Goal: Task Accomplishment & Management: Manage account settings

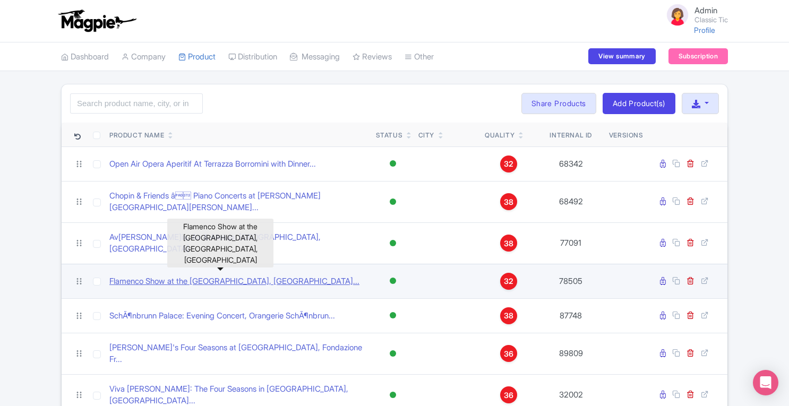
click at [284, 276] on link "Flamenco Show at the Theater City Hall, Theatre City Hall..." at bounding box center [234, 282] width 250 height 12
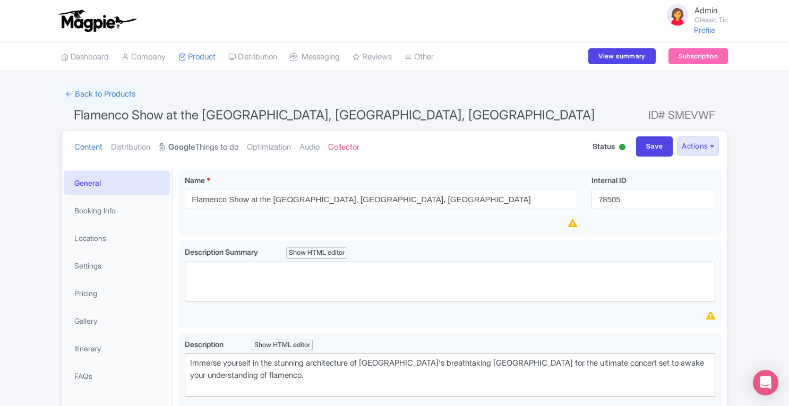
click at [215, 154] on link "Google Things to do" at bounding box center [199, 147] width 80 height 33
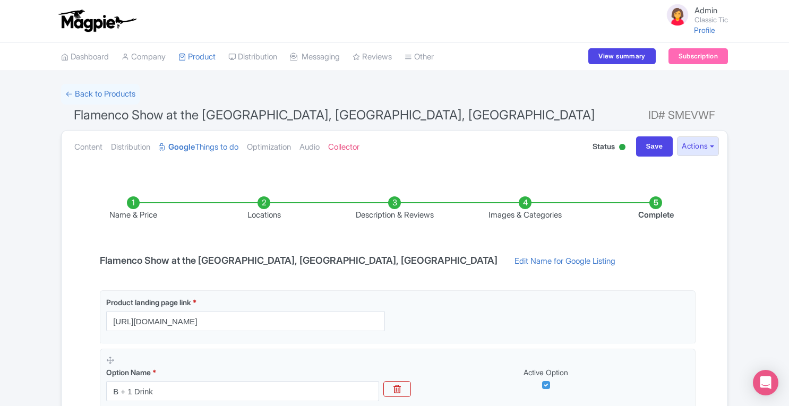
click at [265, 204] on li "Locations" at bounding box center [264, 209] width 131 height 25
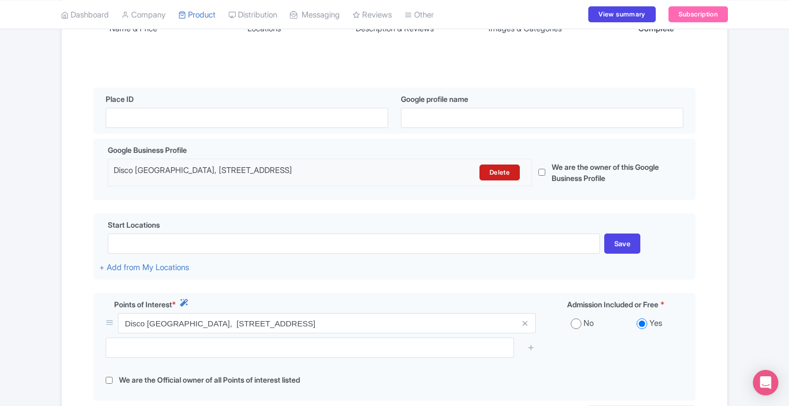
scroll to position [192, 0]
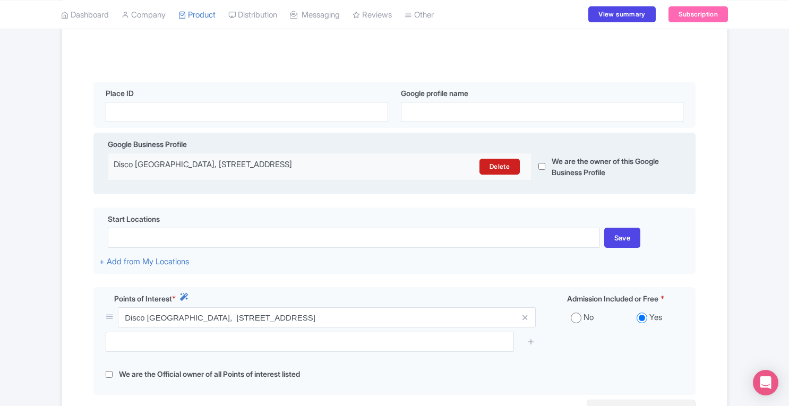
drag, startPoint x: 114, startPoint y: 166, endPoint x: 401, endPoint y: 182, distance: 287.3
click at [401, 182] on div "Disco City Hall, Rambla de Catalunya, 2, 4, Eixample, 08007 Barcelona, Spain De…" at bounding box center [395, 171] width 574 height 36
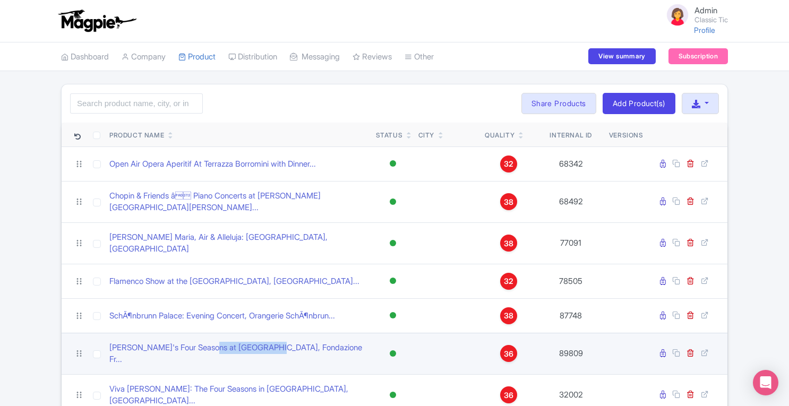
drag, startPoint x: 209, startPoint y: 346, endPoint x: 263, endPoint y: 344, distance: 54.2
click at [263, 344] on td "Vivaldi's Four Seasons at Museo Zeffirelli, Fondazione Fr..." at bounding box center [238, 353] width 267 height 41
copy link "Museo Zeffirelli"
click at [665, 349] on icon at bounding box center [663, 353] width 6 height 8
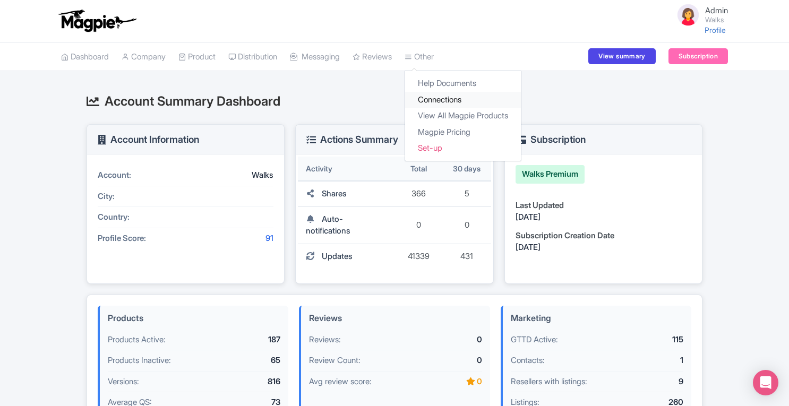
click at [435, 98] on link "Connections" at bounding box center [463, 100] width 116 height 16
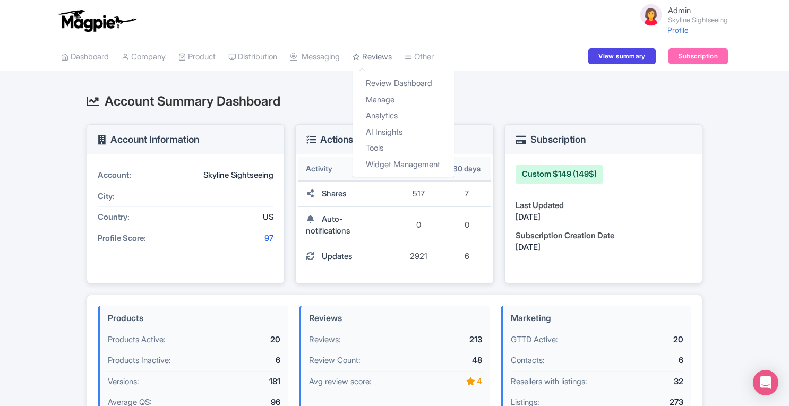
click at [392, 58] on link "Reviews" at bounding box center [372, 56] width 39 height 29
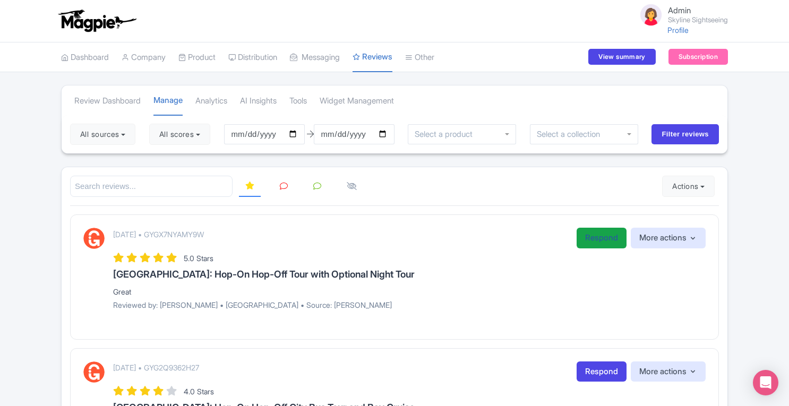
click at [604, 246] on link "Respond" at bounding box center [602, 238] width 50 height 21
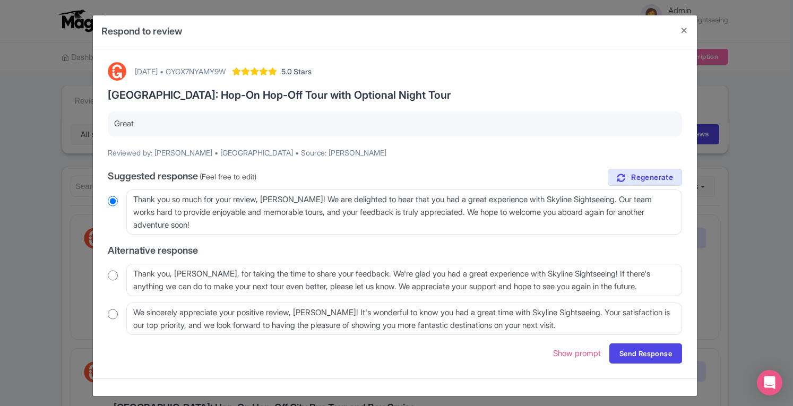
click at [752, 223] on div "Respond to review September 30, 2025 • GYGX7NYAMY9W 5.0 Stars San Francisco: Ho…" at bounding box center [396, 203] width 793 height 406
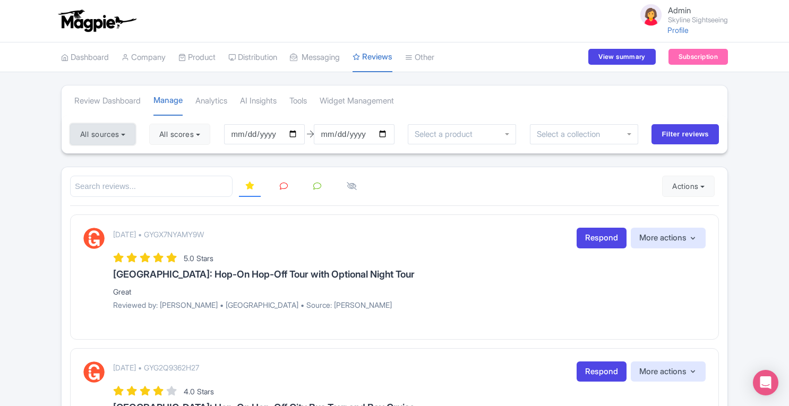
click at [119, 133] on button "All sources" at bounding box center [102, 134] width 65 height 21
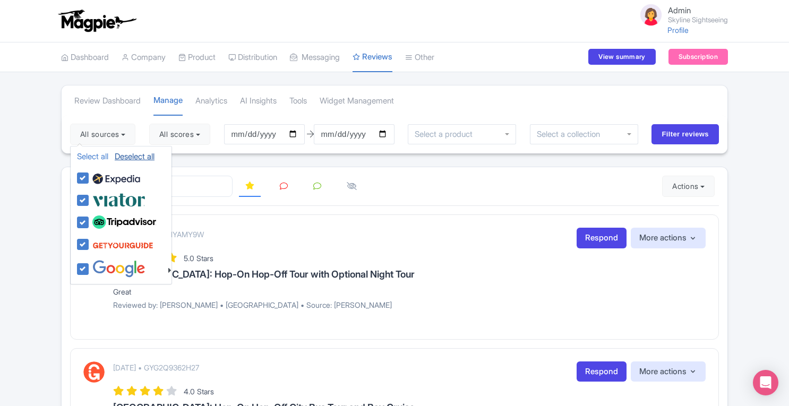
click at [122, 156] on link "Deselect all" at bounding box center [135, 156] width 40 height 10
checkbox input "false"
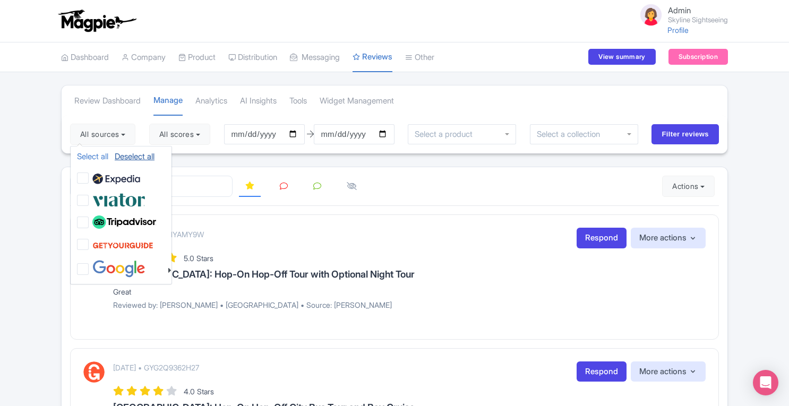
checkbox input "false"
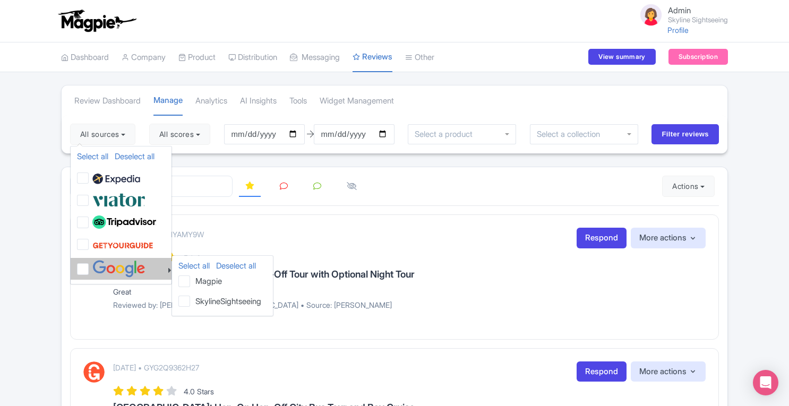
click at [109, 264] on img at bounding box center [118, 269] width 53 height 18
click at [97, 264] on input "checkbox" at bounding box center [93, 263] width 7 height 7
checkbox input "true"
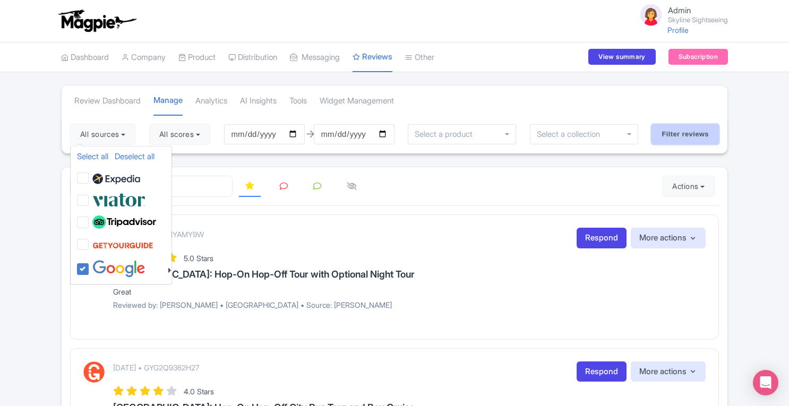
click at [680, 132] on input "Filter reviews" at bounding box center [685, 134] width 67 height 20
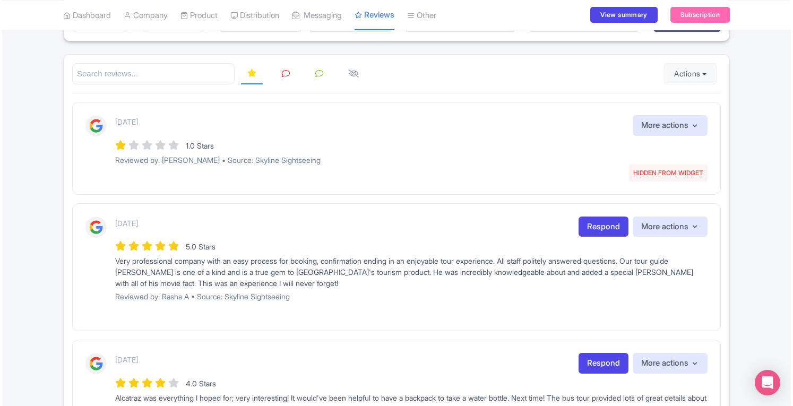
scroll to position [124, 0]
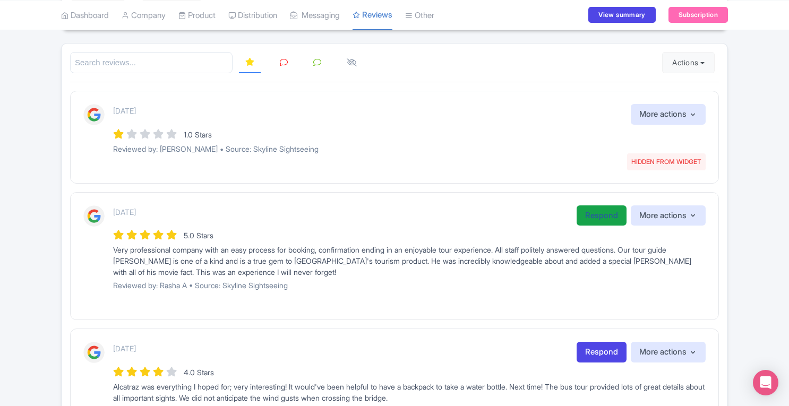
click at [588, 208] on link "Respond" at bounding box center [602, 216] width 50 height 21
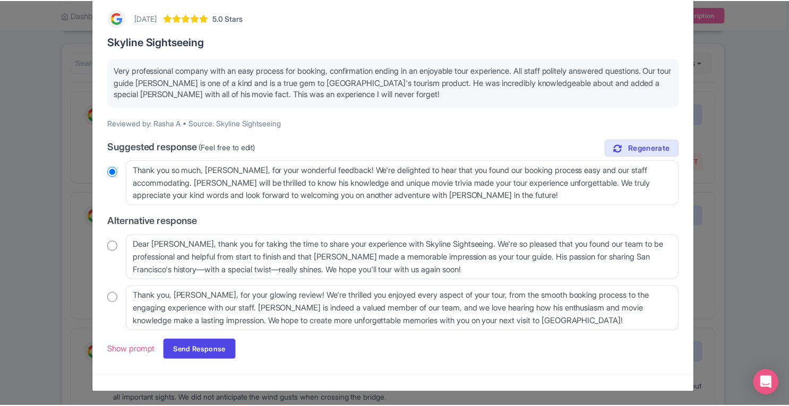
scroll to position [53, 0]
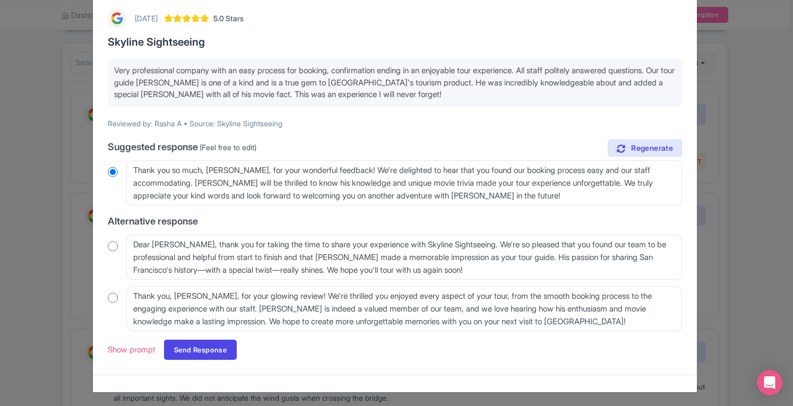
click at [762, 190] on div "Respond to review 3 months ago 5.0 Stars Skyline Sightseeing Very professional …" at bounding box center [396, 203] width 793 height 406
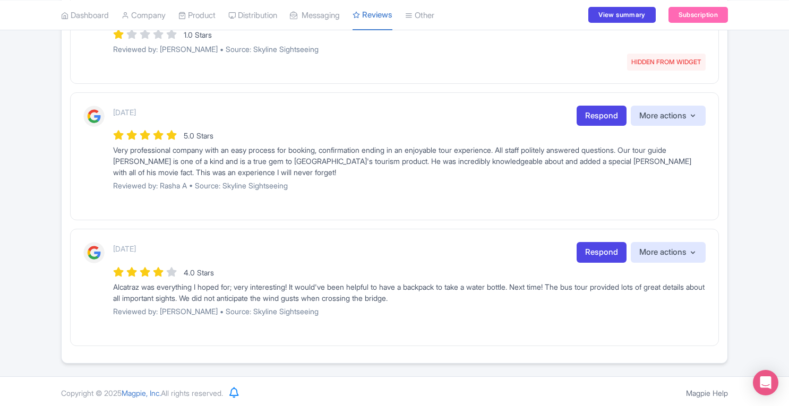
scroll to position [0, 0]
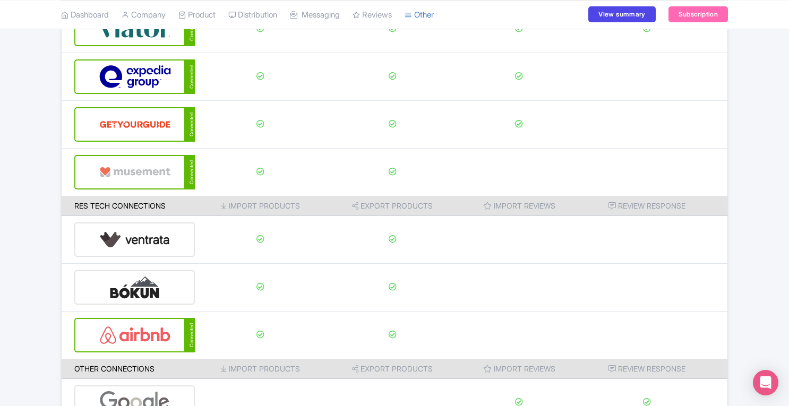
scroll to position [126, 0]
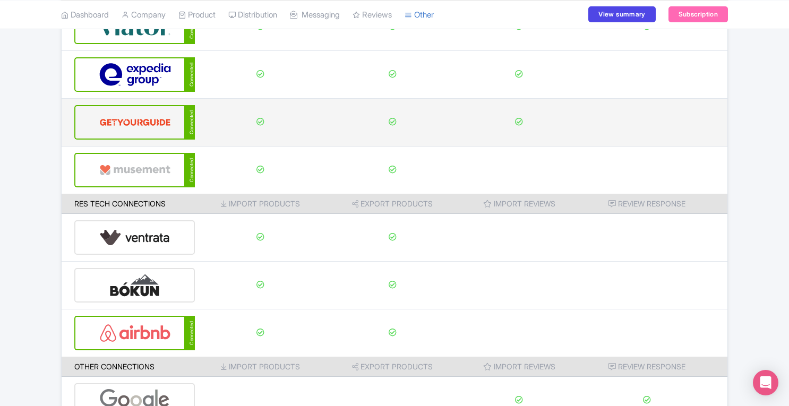
click at [135, 122] on img at bounding box center [135, 122] width 72 height 32
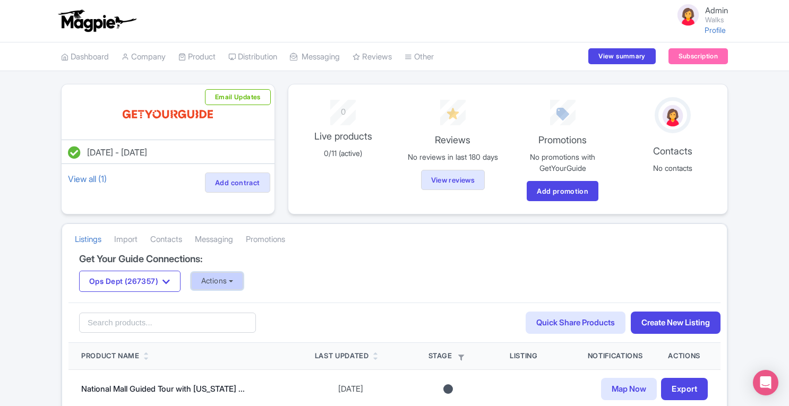
click at [238, 281] on button "Actions" at bounding box center [217, 281] width 53 height 18
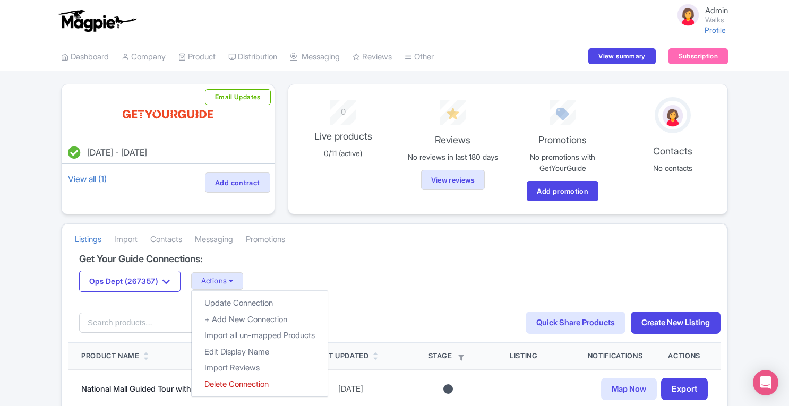
click at [306, 271] on div "Ops Dept (267357) GX & OPS (12629) GX & OPS (2503) GX OPS (310041) GX & OPS (50…" at bounding box center [394, 281] width 631 height 21
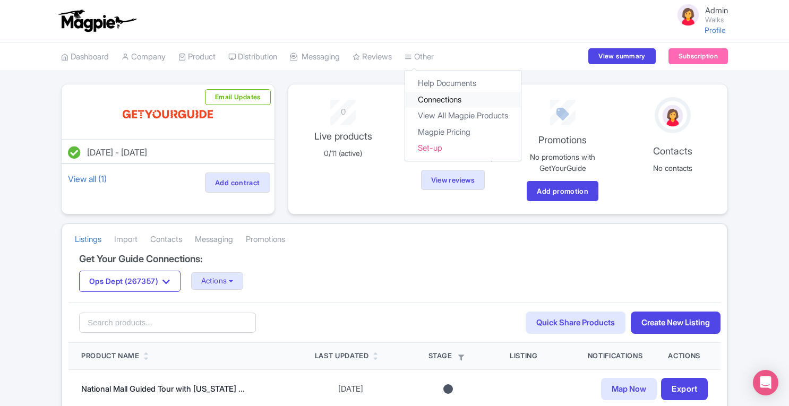
click at [437, 101] on link "Connections" at bounding box center [463, 100] width 116 height 16
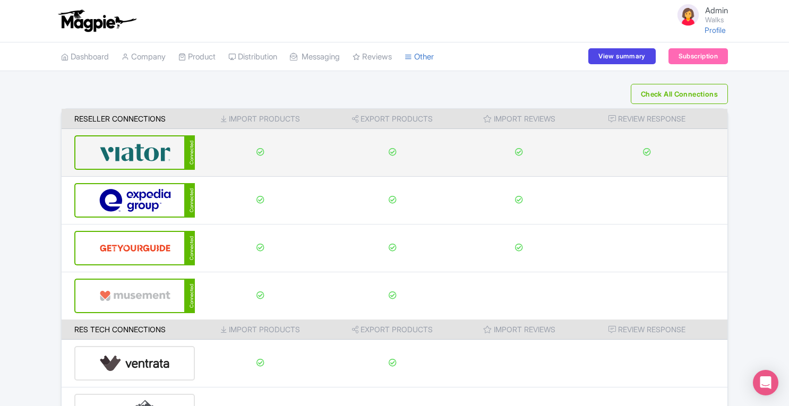
click at [139, 150] on img at bounding box center [135, 152] width 72 height 32
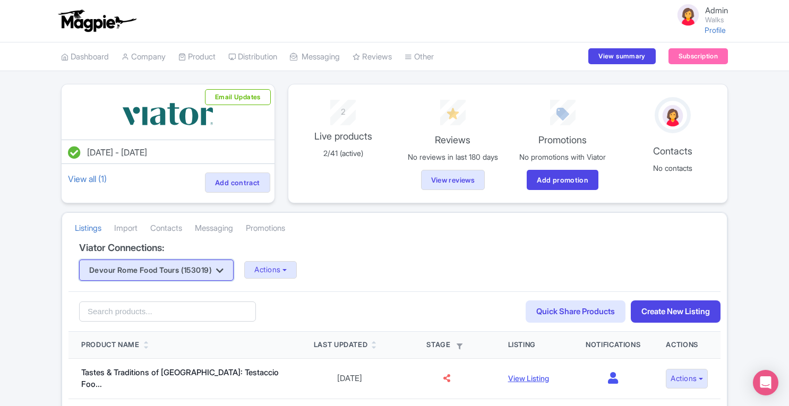
click at [211, 267] on button "Devour Rome Food Tours (153019)" at bounding box center [156, 270] width 155 height 21
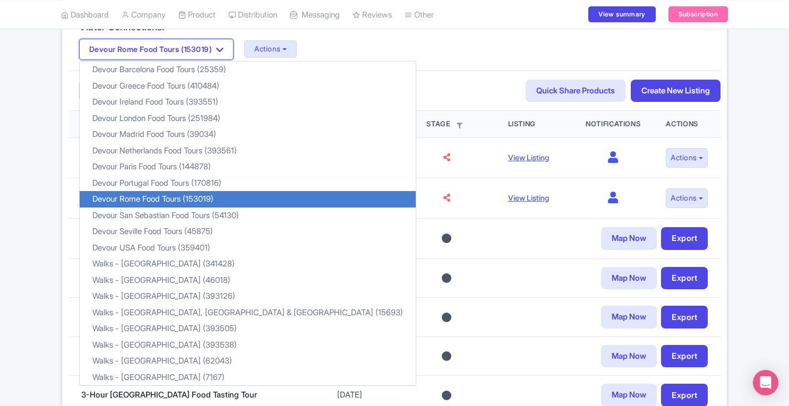
scroll to position [223, 0]
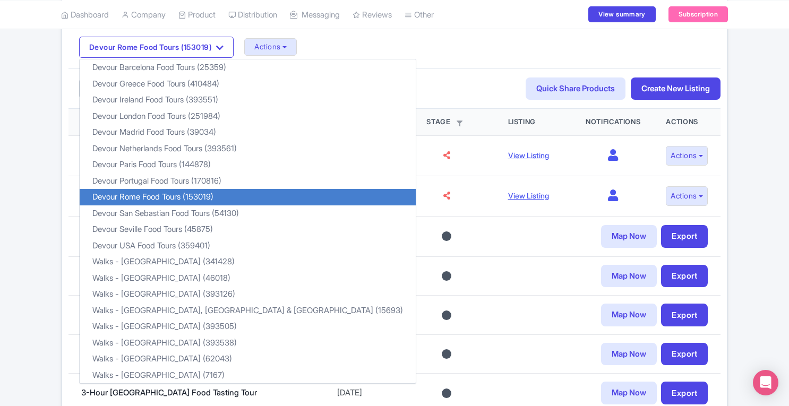
click at [770, 132] on div "Nov 18, 2024 - Nov 18, 2025 View all (1) Add contract Email Updates 2 Live prod…" at bounding box center [394, 414] width 789 height 1106
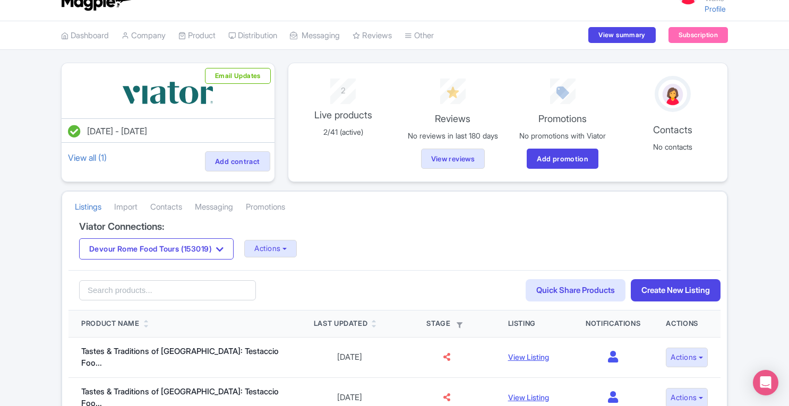
scroll to position [13, 0]
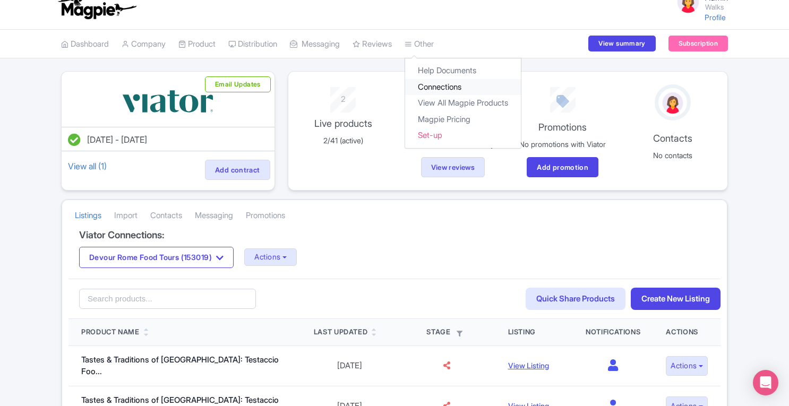
click at [440, 90] on link "Connections" at bounding box center [463, 87] width 116 height 16
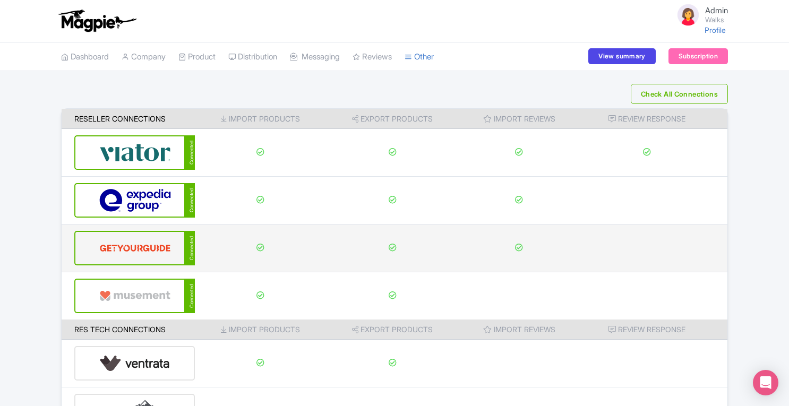
click at [141, 256] on img at bounding box center [135, 248] width 72 height 32
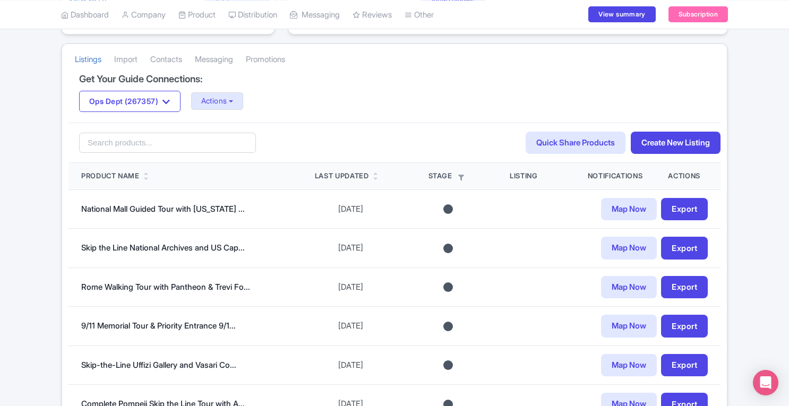
scroll to position [181, 0]
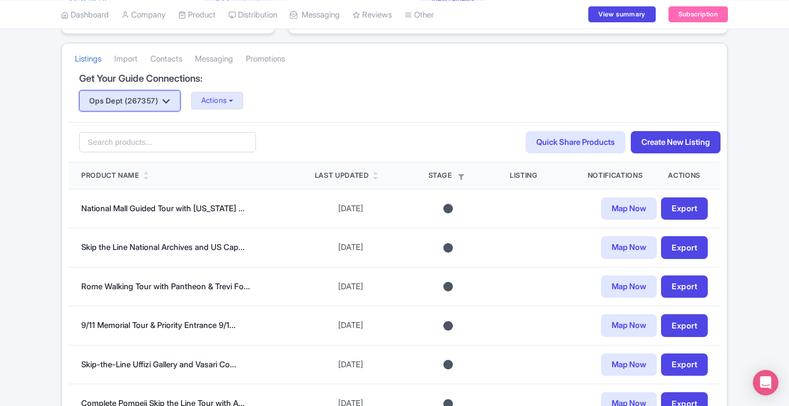
click at [170, 102] on icon "button" at bounding box center [166, 101] width 7 height 8
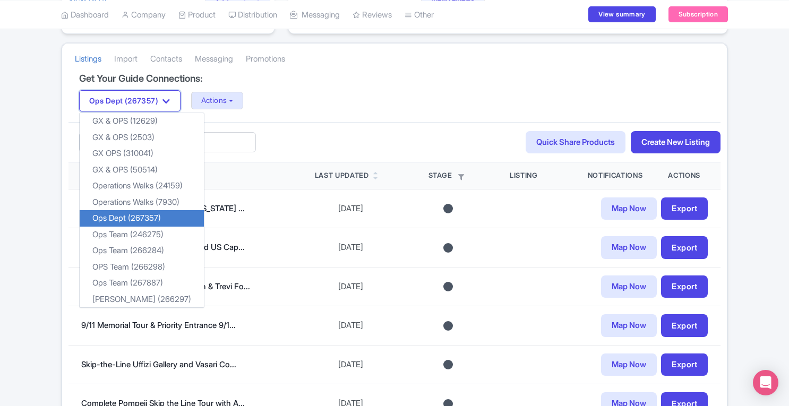
scroll to position [204, 0]
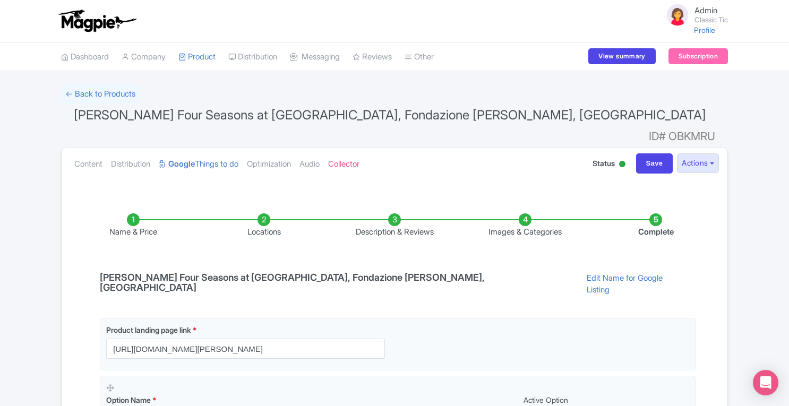
click at [261, 213] on li "Locations" at bounding box center [264, 225] width 131 height 25
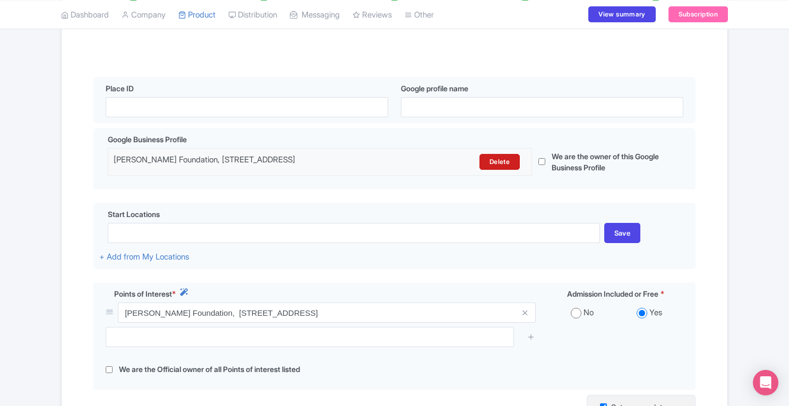
scroll to position [249, 0]
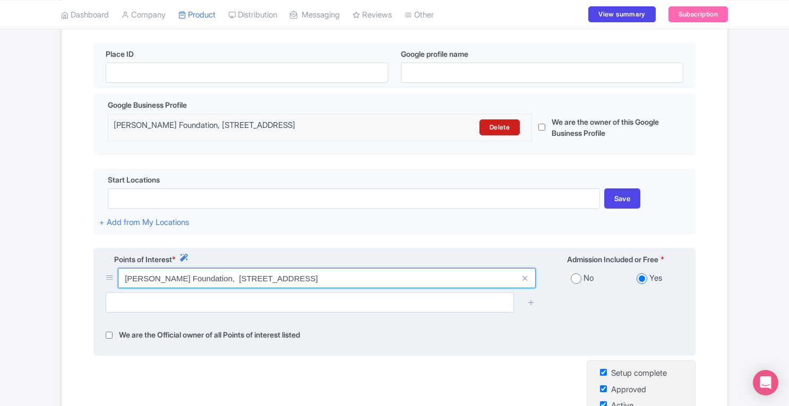
drag, startPoint x: 125, startPoint y: 262, endPoint x: 480, endPoint y: 274, distance: 354.9
click at [480, 274] on div "Franco Zeffirelli Foundation, Piazza di S. Firenze, 5, 50122 Firenze FI, Italy" at bounding box center [320, 280] width 443 height 24
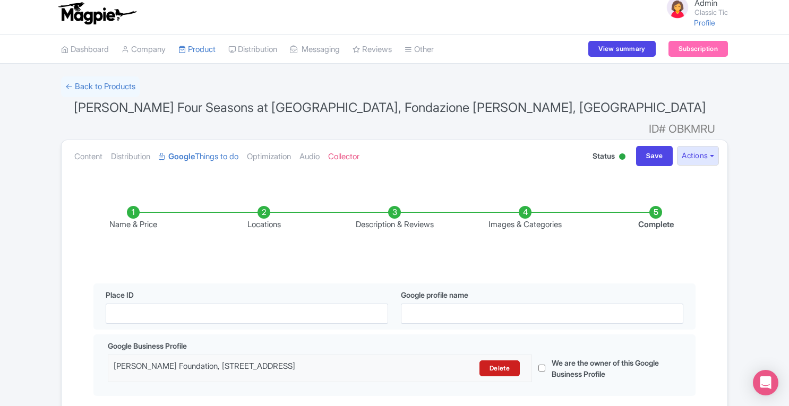
scroll to position [0, 0]
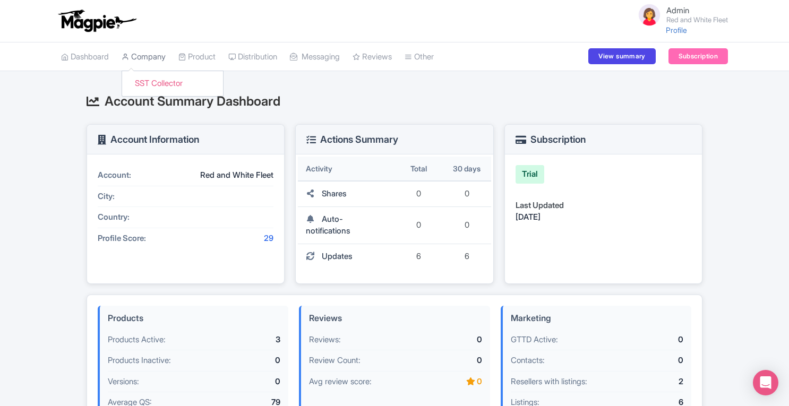
click at [151, 60] on link "Company" at bounding box center [144, 56] width 44 height 29
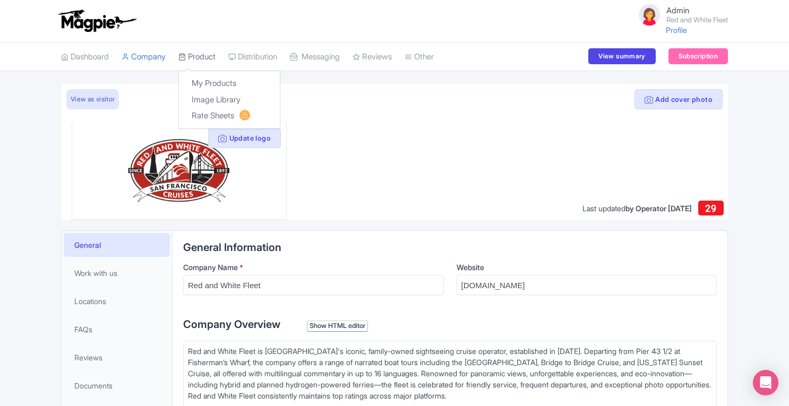
click at [210, 54] on link "Product" at bounding box center [196, 56] width 37 height 29
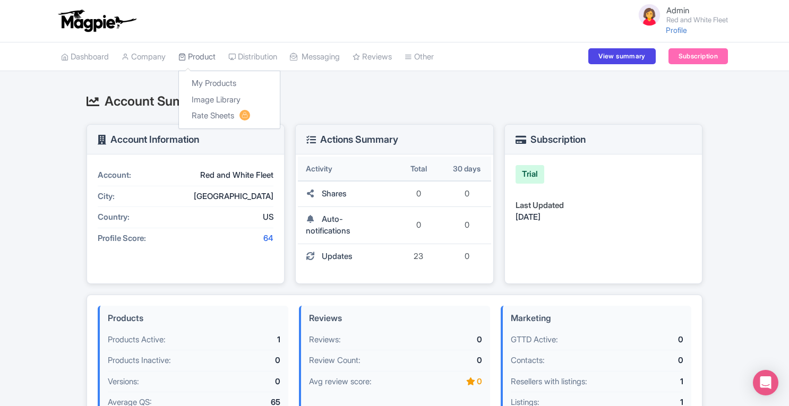
click at [212, 59] on link "Product" at bounding box center [196, 56] width 37 height 29
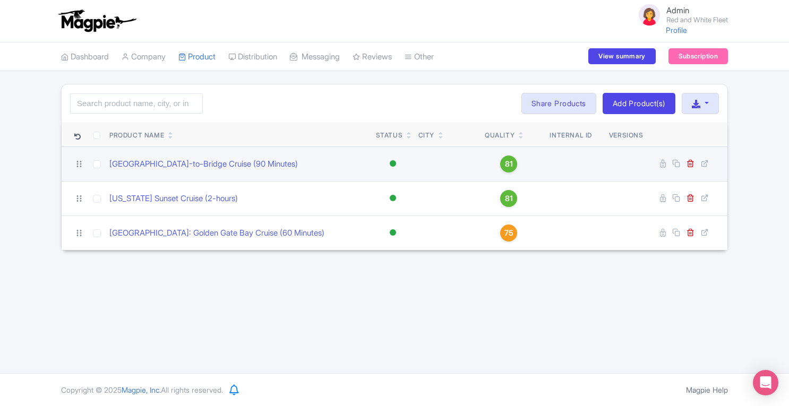
click at [511, 164] on span "81" at bounding box center [509, 164] width 8 height 12
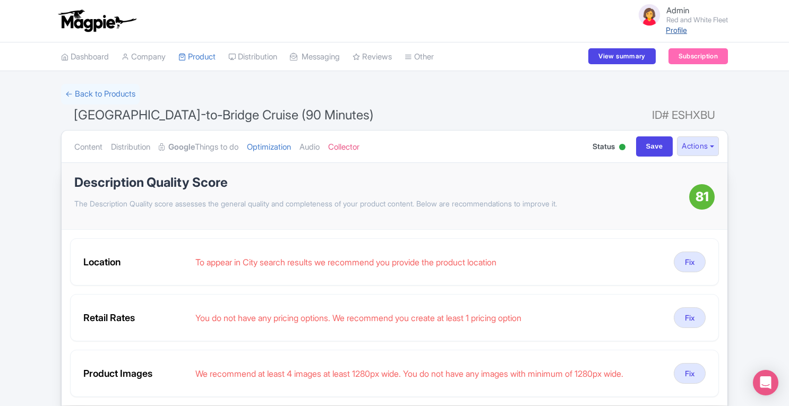
click at [671, 31] on link "Profile" at bounding box center [676, 29] width 21 height 9
click at [207, 57] on link "Product" at bounding box center [196, 56] width 37 height 29
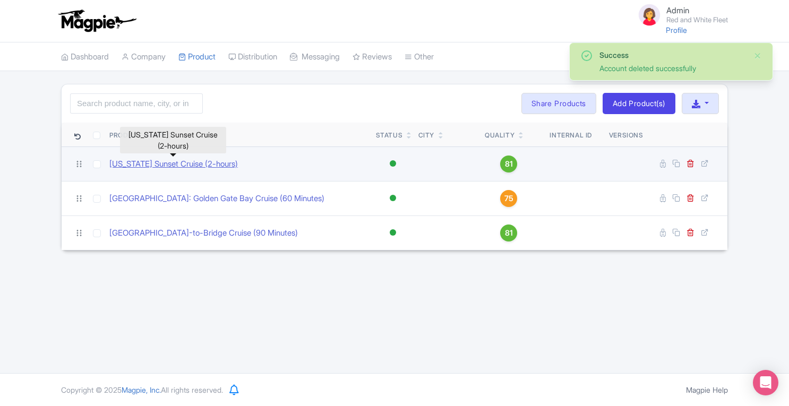
click at [139, 165] on link "[US_STATE] Sunset Cruise (2-hours)" at bounding box center [173, 164] width 129 height 12
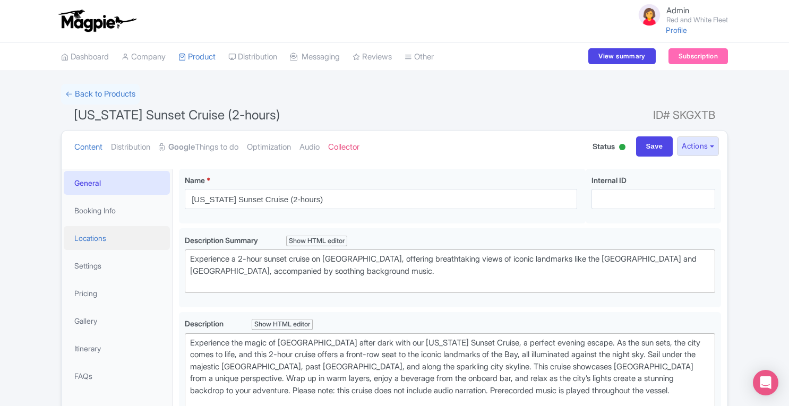
click at [98, 237] on link "Locations" at bounding box center [117, 238] width 106 height 24
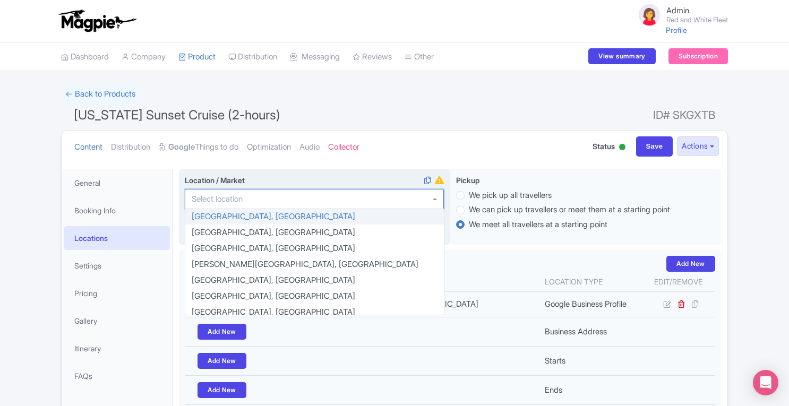
click at [318, 198] on div at bounding box center [314, 199] width 259 height 20
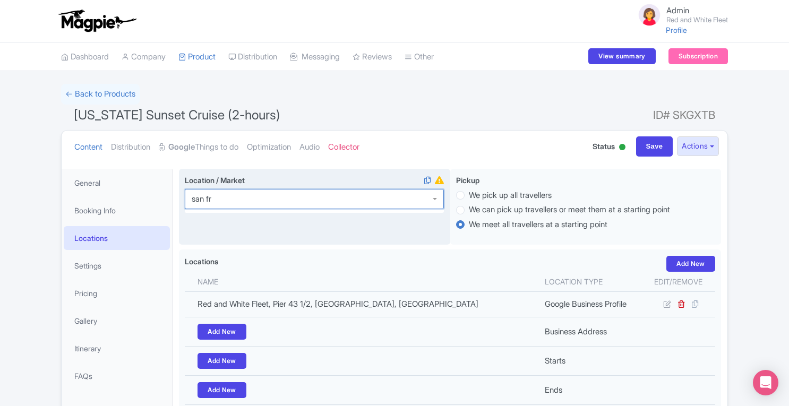
type input "san fra"
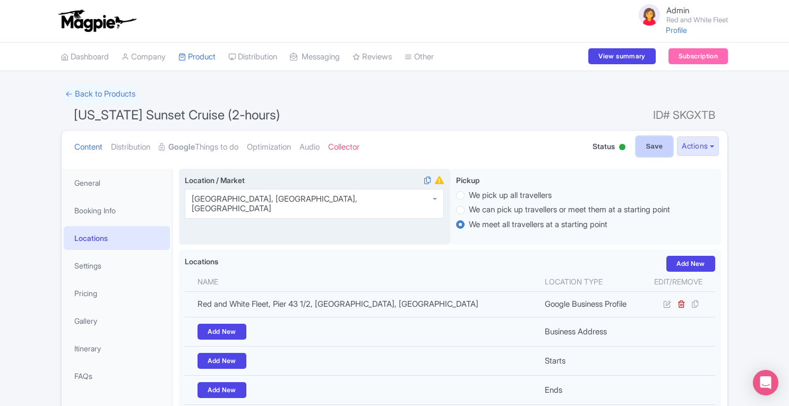
click at [653, 146] on input "Save" at bounding box center [654, 146] width 37 height 20
type input "Saving..."
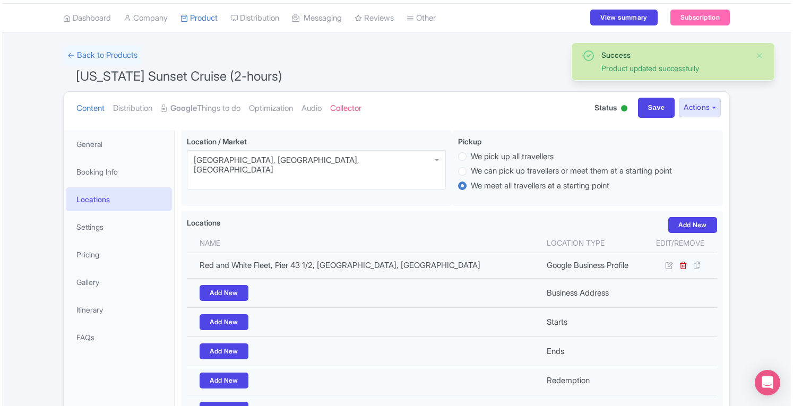
scroll to position [27, 0]
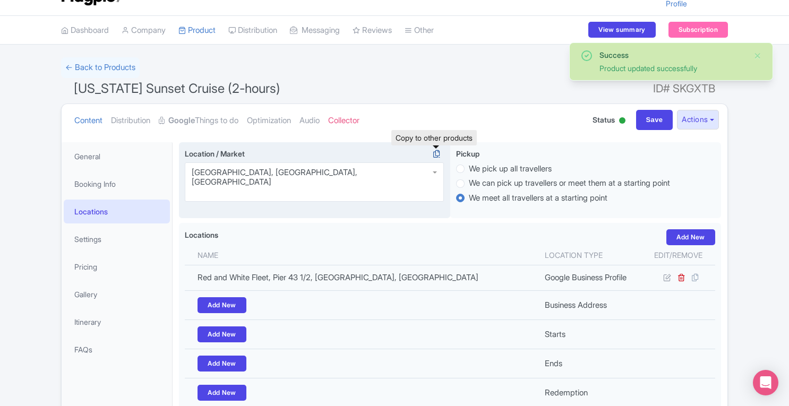
click at [435, 153] on icon at bounding box center [436, 154] width 15 height 10
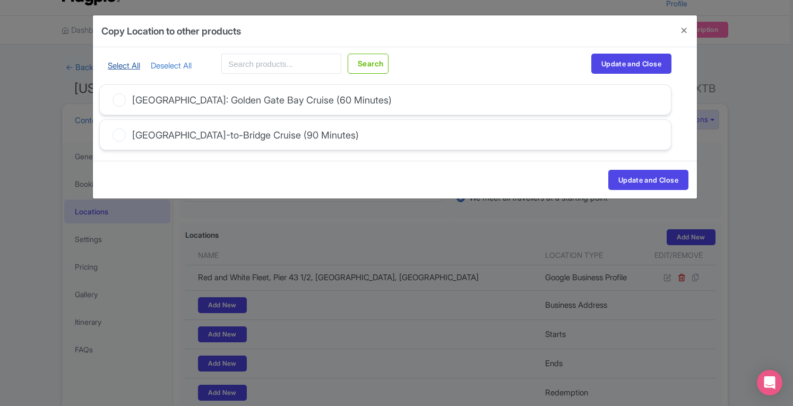
click at [129, 64] on link "Select All" at bounding box center [124, 66] width 32 height 10
click at [639, 65] on button "Update and Close" at bounding box center [632, 64] width 80 height 20
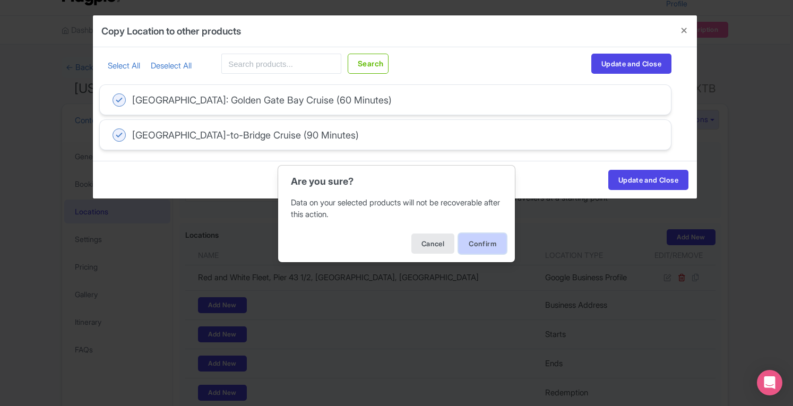
click at [483, 244] on button "Confirm" at bounding box center [483, 244] width 48 height 20
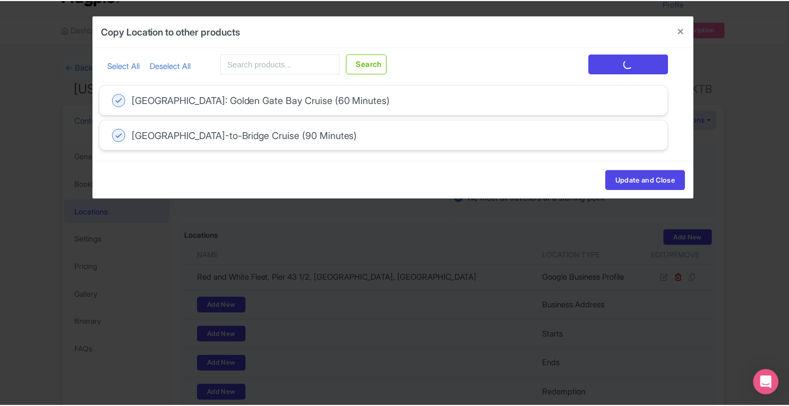
scroll to position [0, 0]
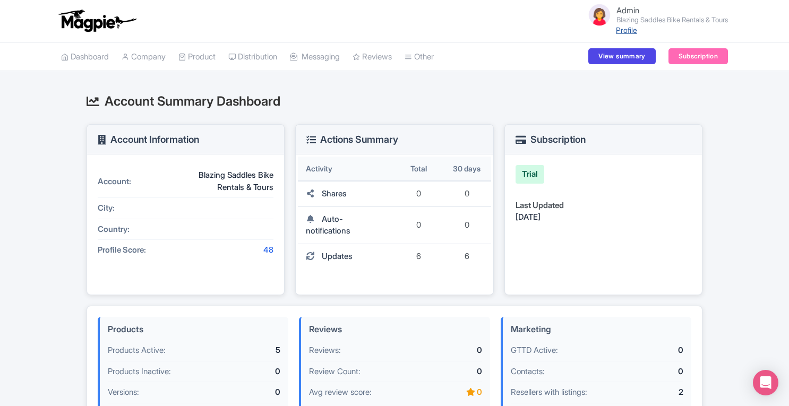
click at [616, 29] on link "Profile" at bounding box center [626, 29] width 21 height 9
click at [159, 57] on link "Company" at bounding box center [144, 56] width 44 height 29
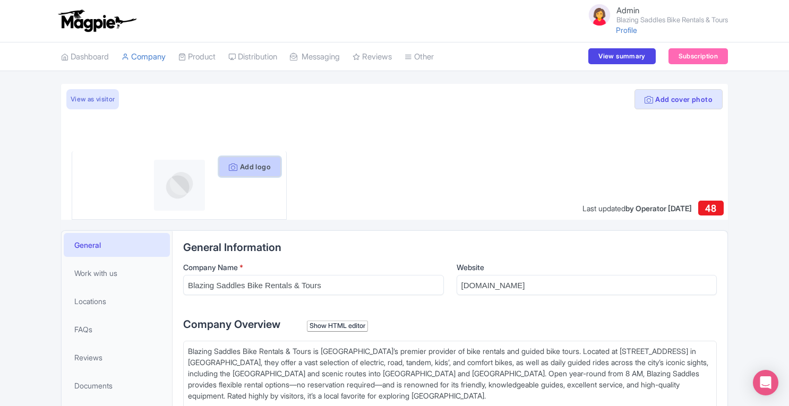
click at [245, 167] on button "Add logo" at bounding box center [250, 167] width 62 height 20
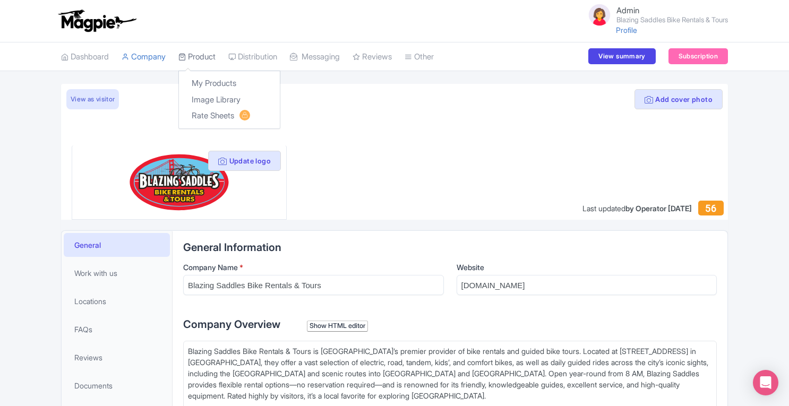
click at [206, 54] on link "Product" at bounding box center [196, 56] width 37 height 29
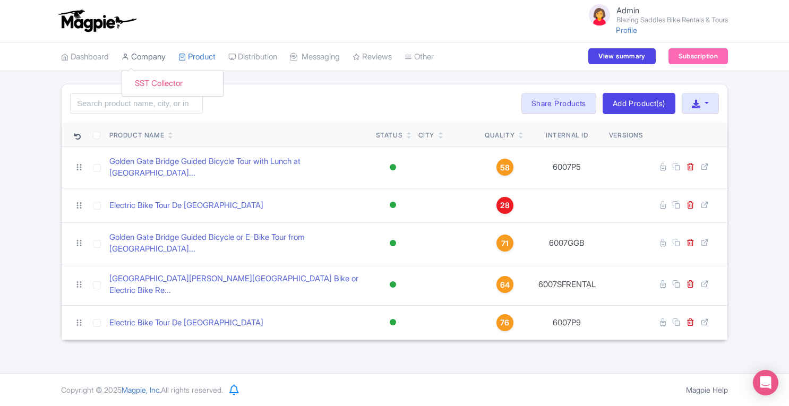
click at [141, 60] on link "Company" at bounding box center [144, 56] width 44 height 29
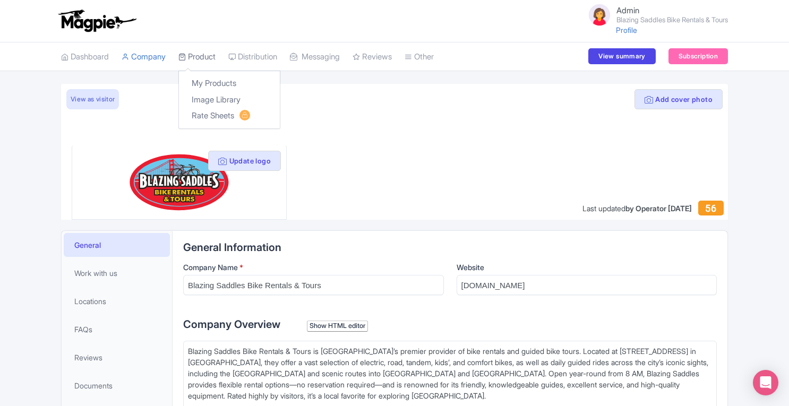
click at [201, 56] on link "Product" at bounding box center [196, 56] width 37 height 29
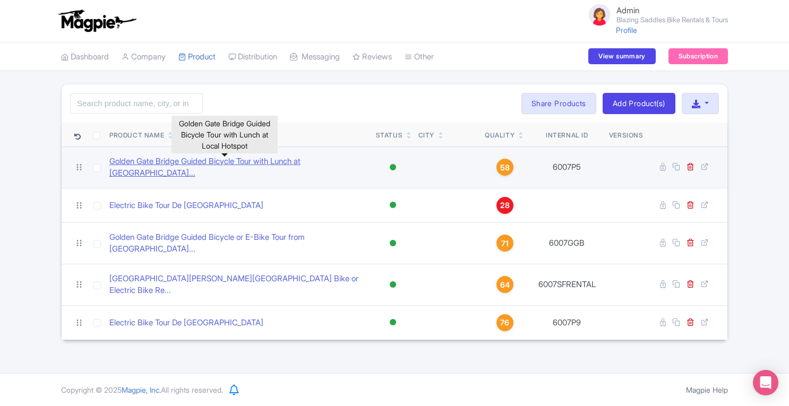
click at [205, 162] on link "Golden Gate Bridge Guided Bicycle Tour with Lunch at Loca..." at bounding box center [238, 168] width 258 height 24
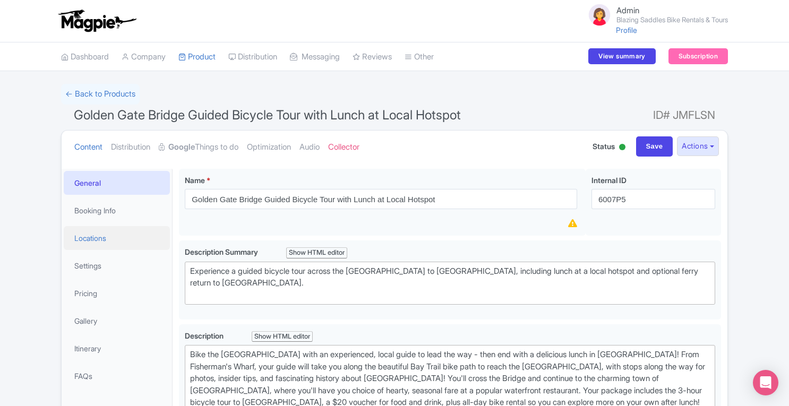
click at [92, 241] on link "Locations" at bounding box center [117, 238] width 106 height 24
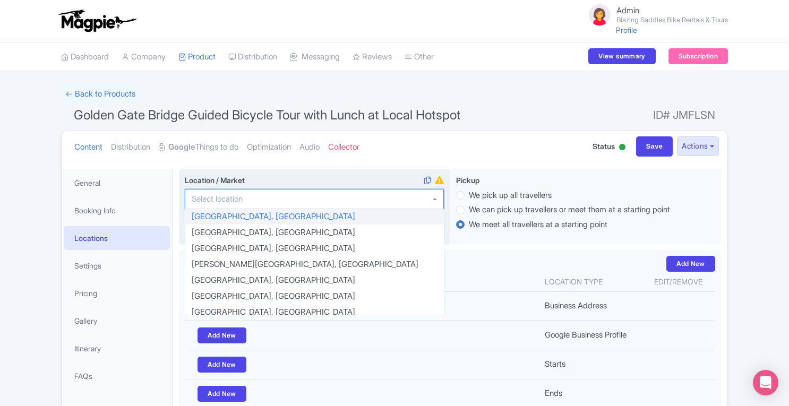
click at [242, 196] on input "Location / Market i" at bounding box center [220, 199] width 57 height 10
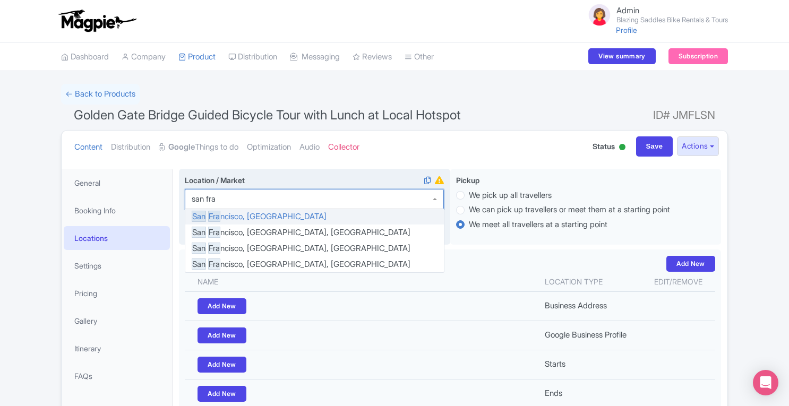
type input "san fran"
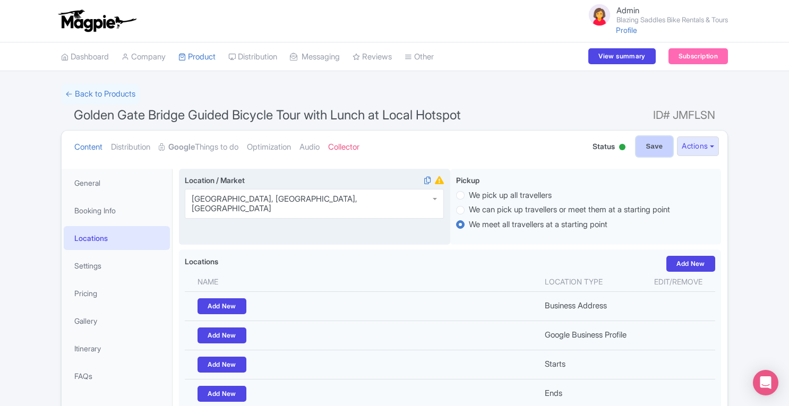
click at [646, 149] on input "Save" at bounding box center [654, 146] width 37 height 20
type input "Saving..."
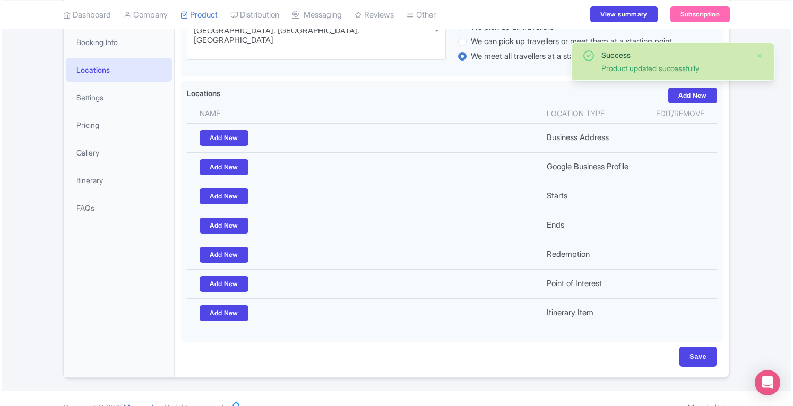
scroll to position [37, 0]
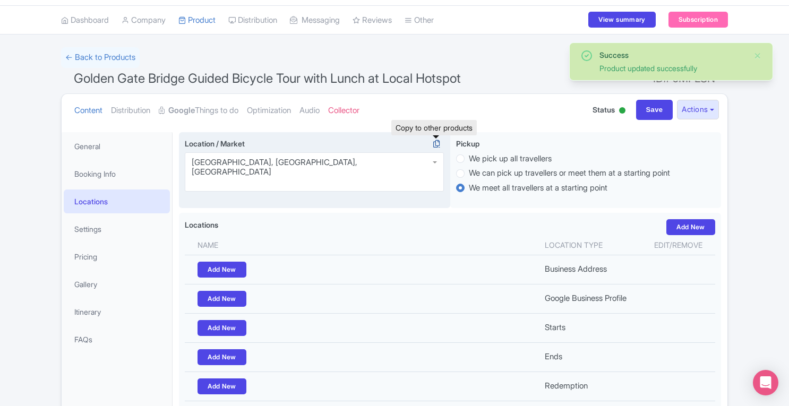
click at [435, 142] on icon at bounding box center [436, 144] width 15 height 10
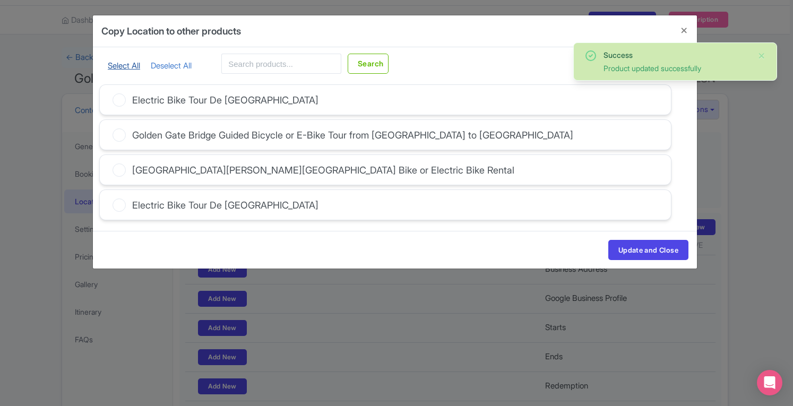
click at [124, 61] on link "Select All" at bounding box center [124, 66] width 32 height 10
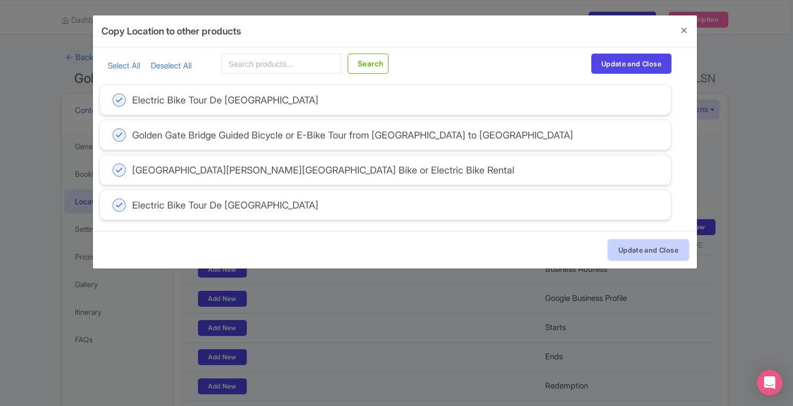
click at [650, 248] on button "Update and Close" at bounding box center [649, 250] width 80 height 20
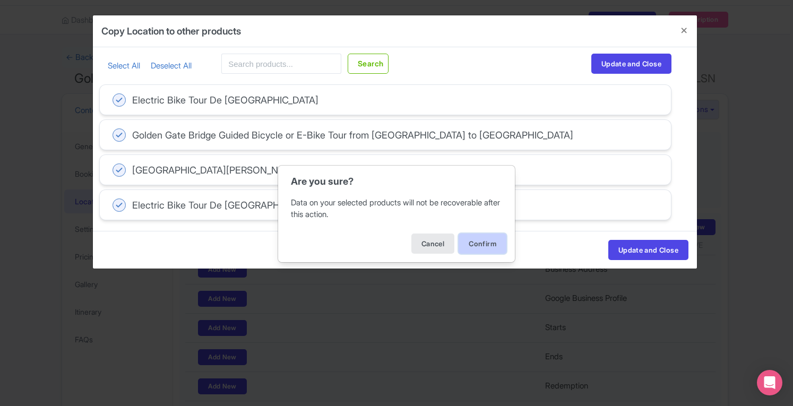
click at [475, 246] on button "Confirm" at bounding box center [483, 244] width 48 height 20
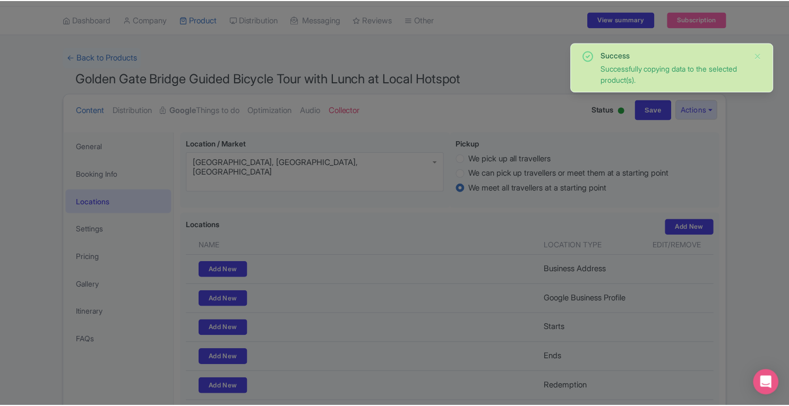
scroll to position [0, 0]
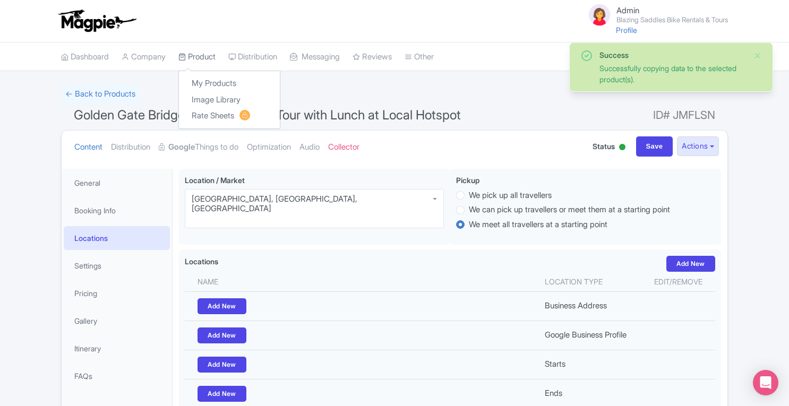
click at [201, 53] on link "Product" at bounding box center [196, 56] width 37 height 29
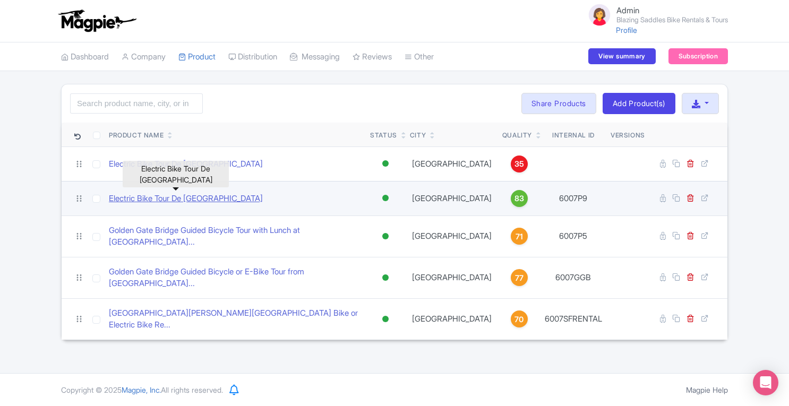
click at [204, 200] on link "Electric Bike Tour De [GEOGRAPHIC_DATA]" at bounding box center [186, 199] width 154 height 12
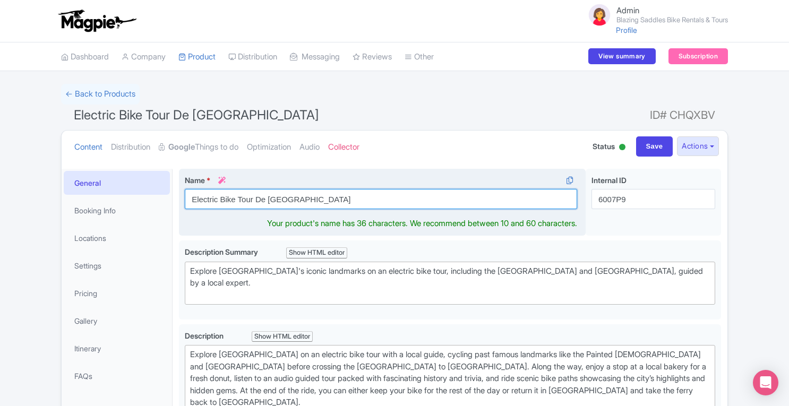
click at [267, 199] on input "Electric Bike Tour De [GEOGRAPHIC_DATA]" at bounding box center [381, 199] width 392 height 20
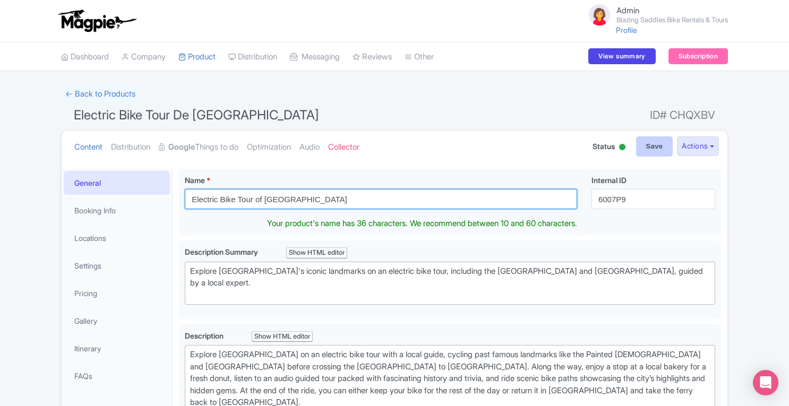
type input "Electric Bike Tour of [GEOGRAPHIC_DATA]"
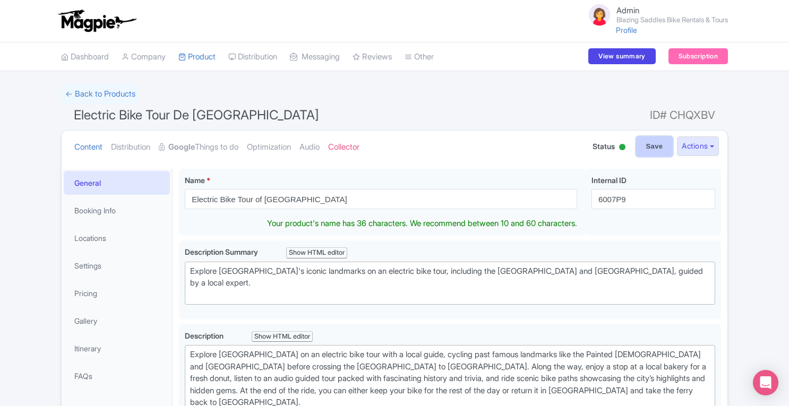
click at [661, 148] on input "Save" at bounding box center [654, 146] width 37 height 20
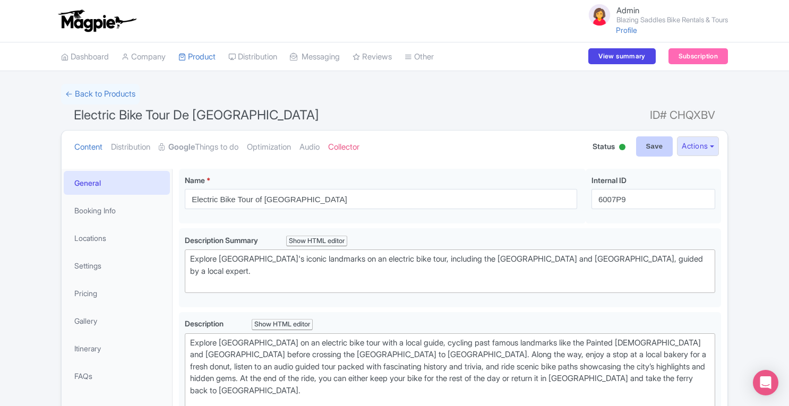
type input "Saving..."
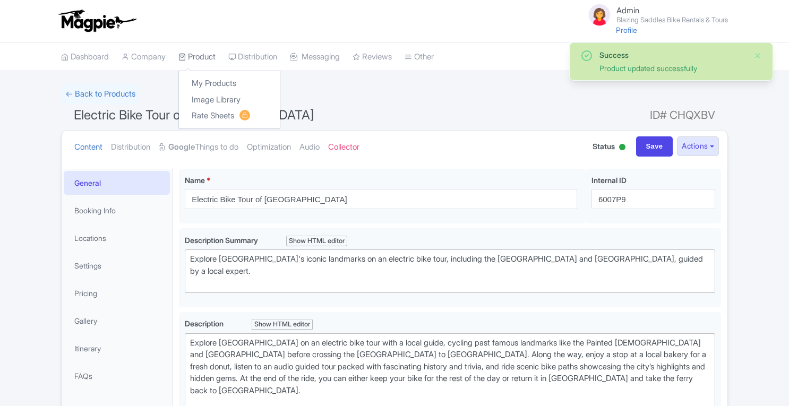
scroll to position [168, 0]
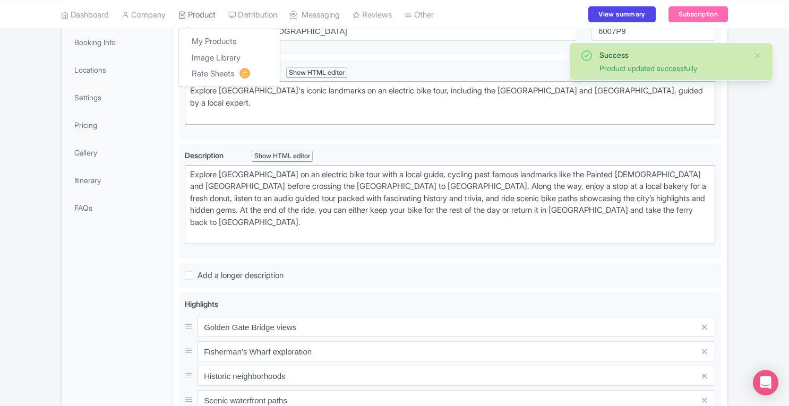
click at [202, 14] on link "Product" at bounding box center [196, 14] width 37 height 29
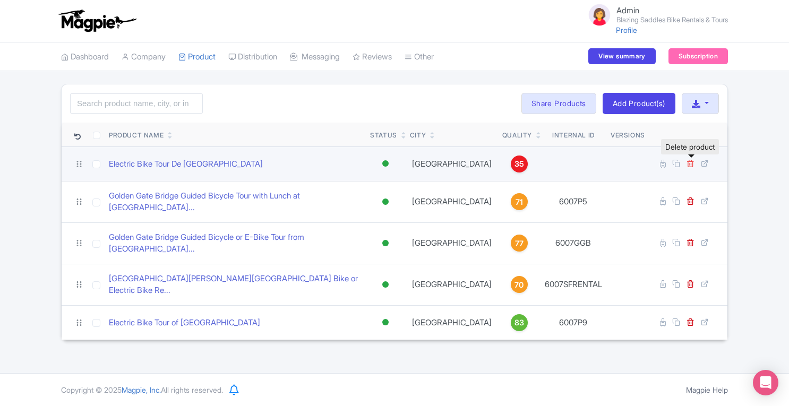
click at [690, 164] on icon at bounding box center [691, 163] width 8 height 8
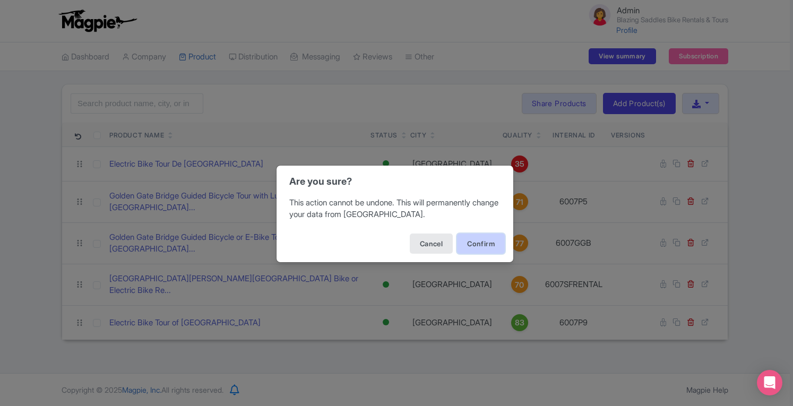
click at [475, 246] on button "Confirm" at bounding box center [481, 244] width 48 height 20
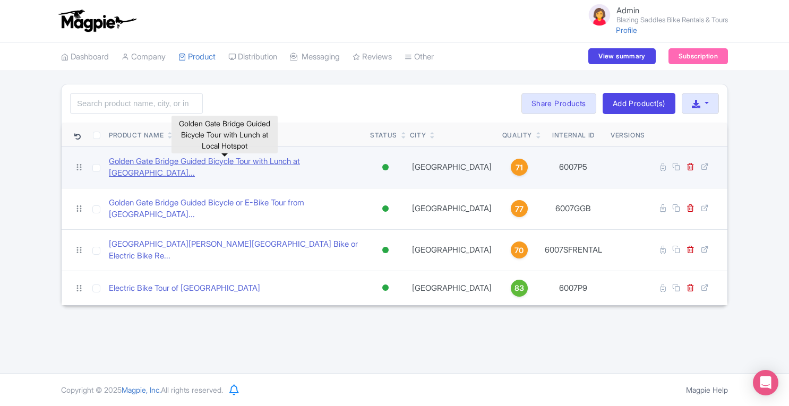
click at [177, 159] on link "Golden Gate Bridge Guided Bicycle Tour with Lunch at Loca..." at bounding box center [235, 168] width 253 height 24
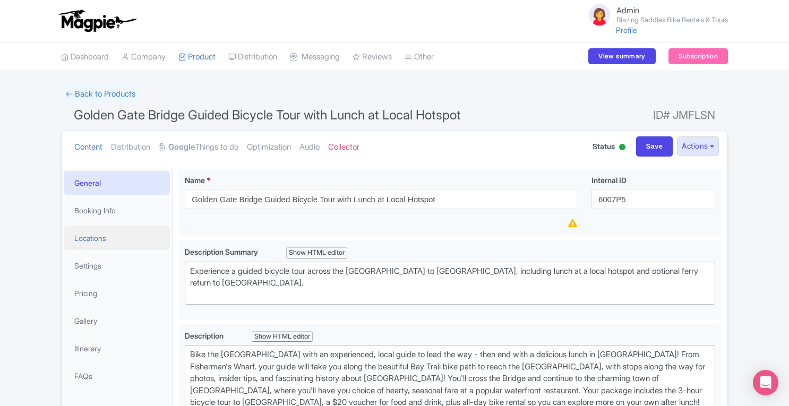
click at [85, 243] on link "Locations" at bounding box center [117, 238] width 106 height 24
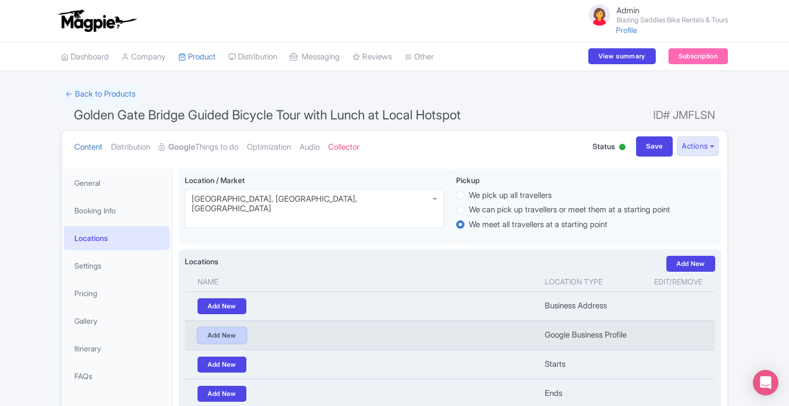
click at [225, 339] on link "Add New" at bounding box center [222, 336] width 49 height 16
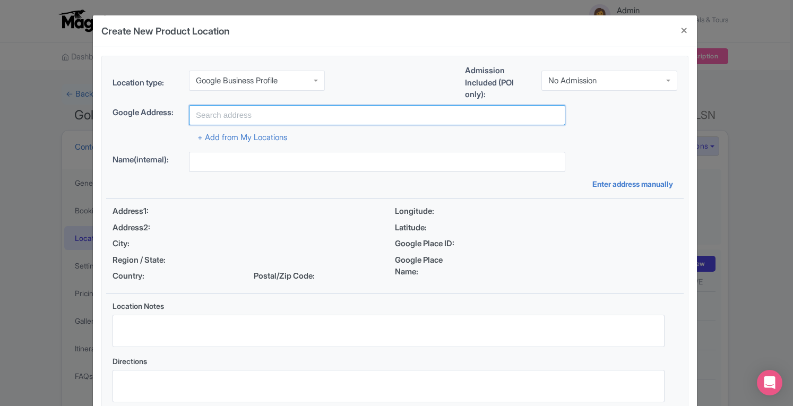
click at [253, 115] on input "text" at bounding box center [377, 115] width 377 height 20
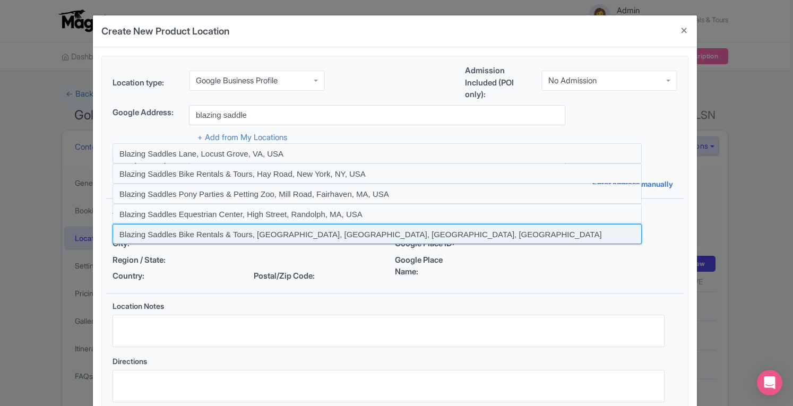
click at [262, 234] on input at bounding box center [377, 234] width 529 height 20
type input "Blazing Saddles Bike Rentals & Tours, Hyde Street, San Francisco, CA, USA"
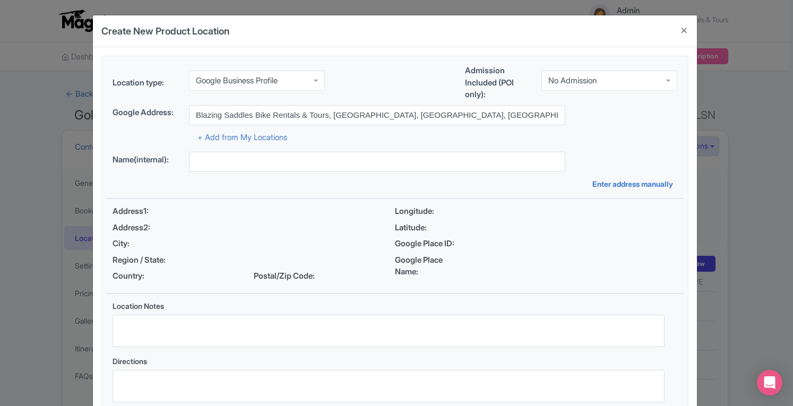
type input "Blazing Saddles Bike Rentals & Tours, Hyde Street, San Francisco, CA, USA"
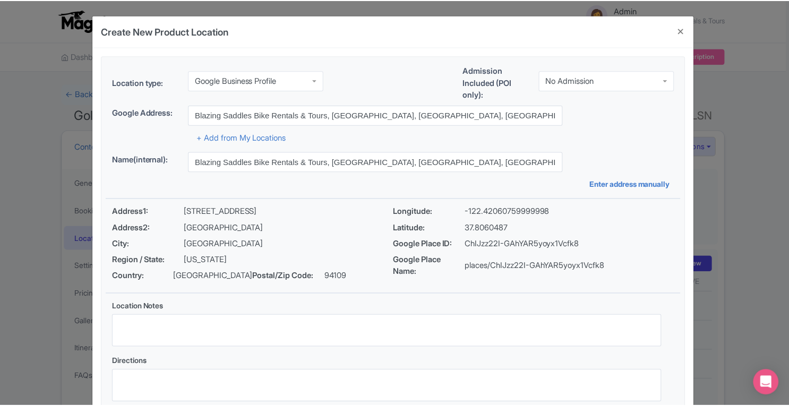
scroll to position [73, 0]
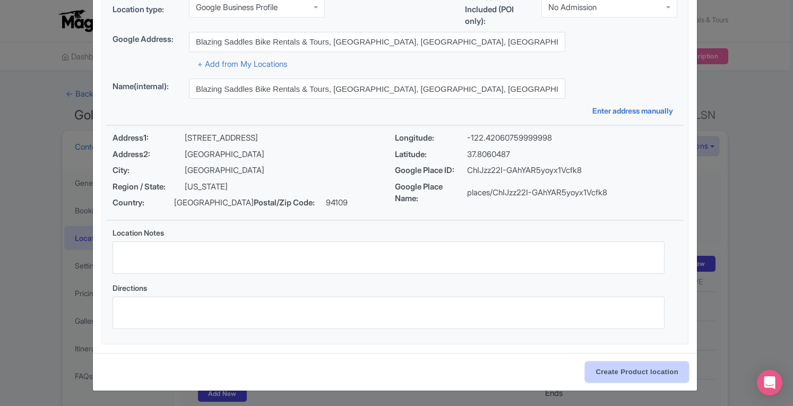
click at [640, 375] on input "Create Product location" at bounding box center [637, 372] width 103 height 20
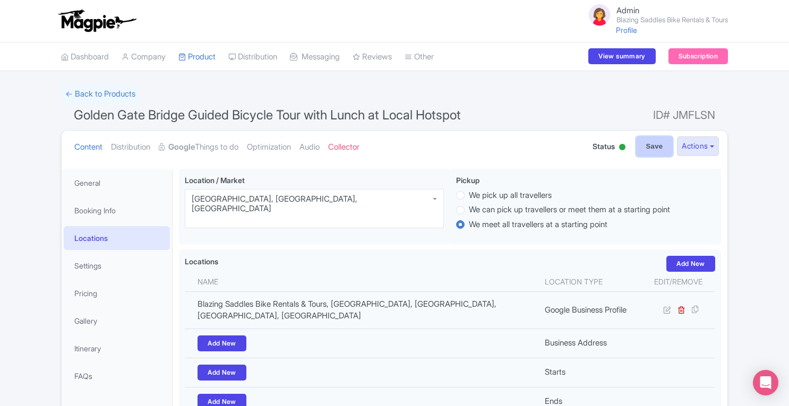
click at [643, 142] on input "Save" at bounding box center [654, 146] width 37 height 20
type input "Update Product"
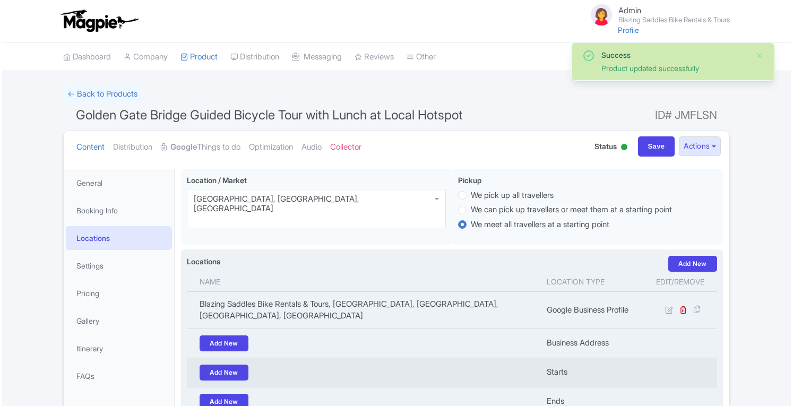
scroll to position [168, 0]
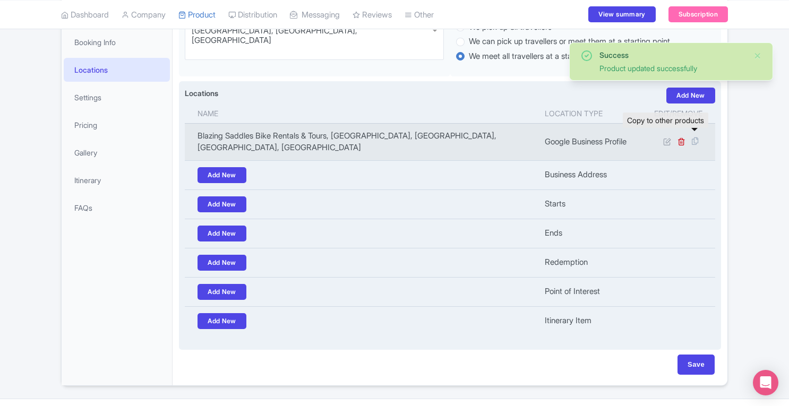
click at [696, 136] on icon at bounding box center [695, 141] width 15 height 10
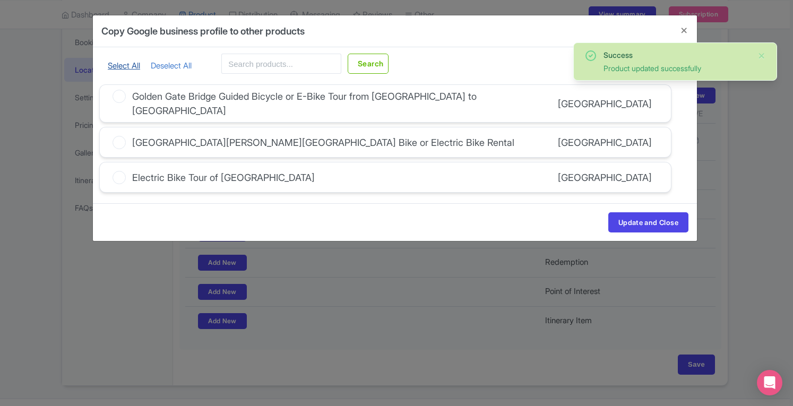
click at [121, 63] on link "Select All" at bounding box center [124, 66] width 32 height 10
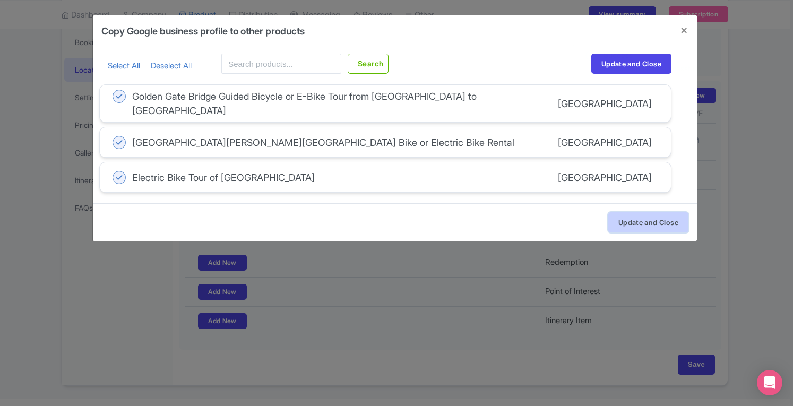
click at [661, 212] on button "Update and Close" at bounding box center [649, 222] width 80 height 20
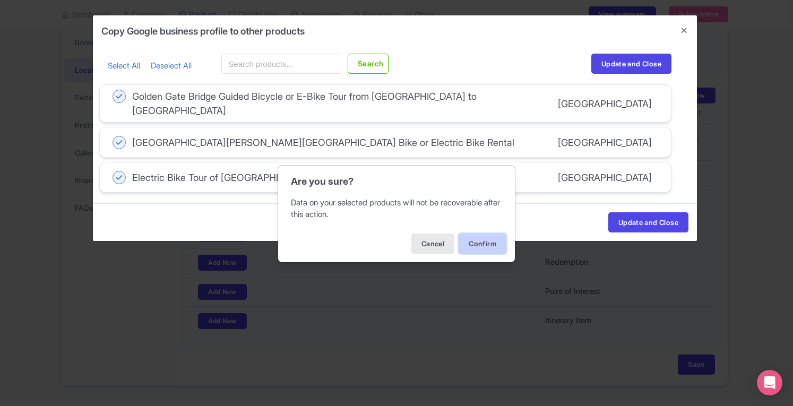
click at [476, 247] on button "Confirm" at bounding box center [483, 244] width 48 height 20
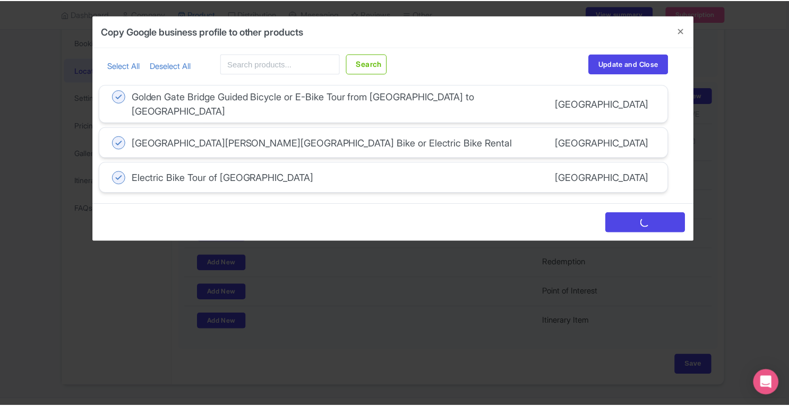
scroll to position [0, 0]
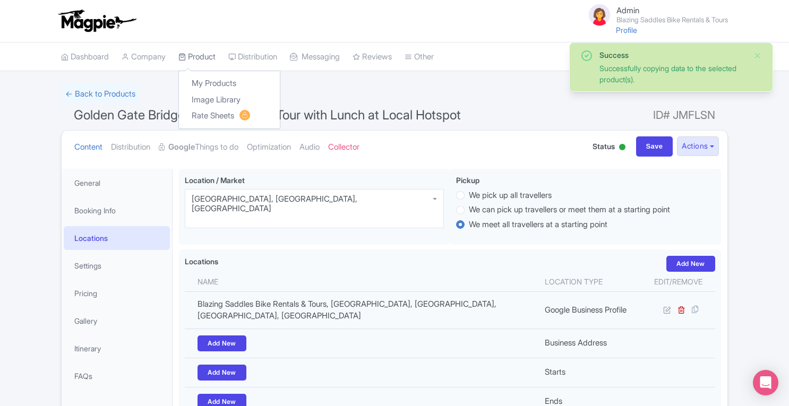
click at [206, 58] on link "Product" at bounding box center [196, 56] width 37 height 29
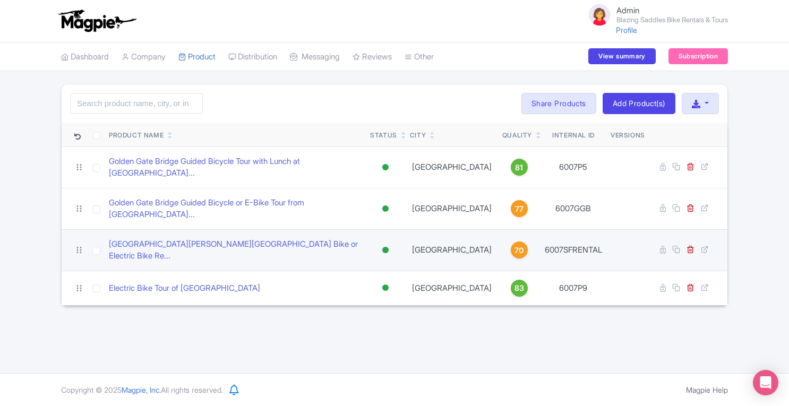
click at [515, 245] on span "70" at bounding box center [519, 251] width 9 height 12
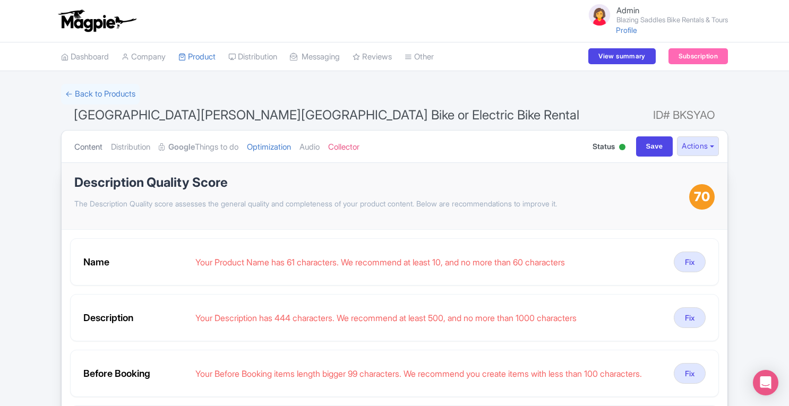
click at [101, 150] on link "Content" at bounding box center [88, 147] width 28 height 33
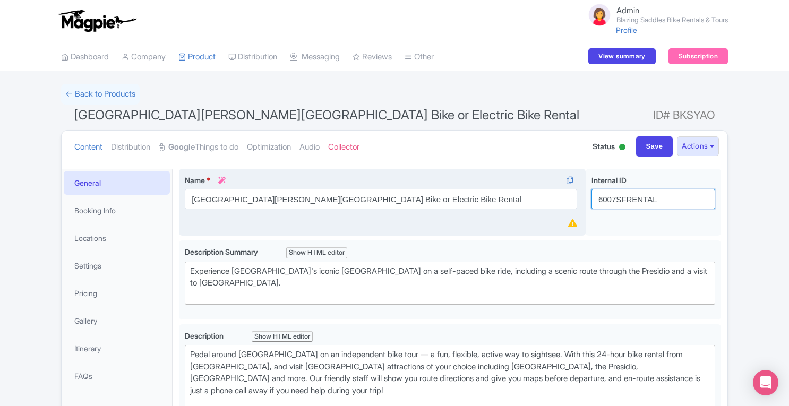
drag, startPoint x: 661, startPoint y: 201, endPoint x: 584, endPoint y: 208, distance: 76.7
click at [584, 208] on div "San Francisco Golden Gate Bridge Bike or Electric Bike Rental Name * i San Fran…" at bounding box center [450, 205] width 542 height 72
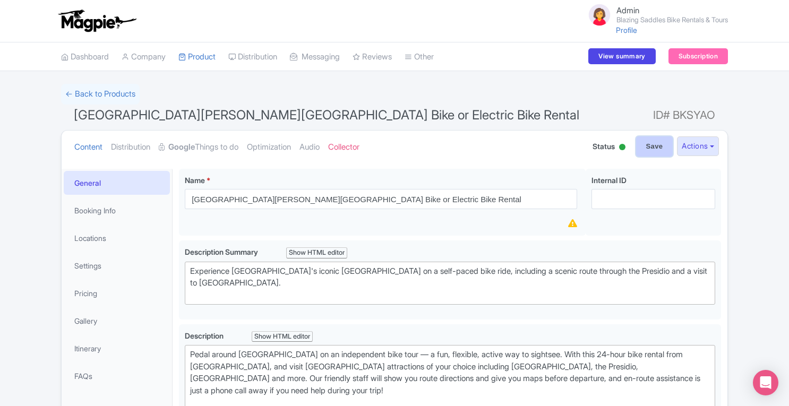
click at [651, 148] on input "Save" at bounding box center [654, 146] width 37 height 20
type input "Saving..."
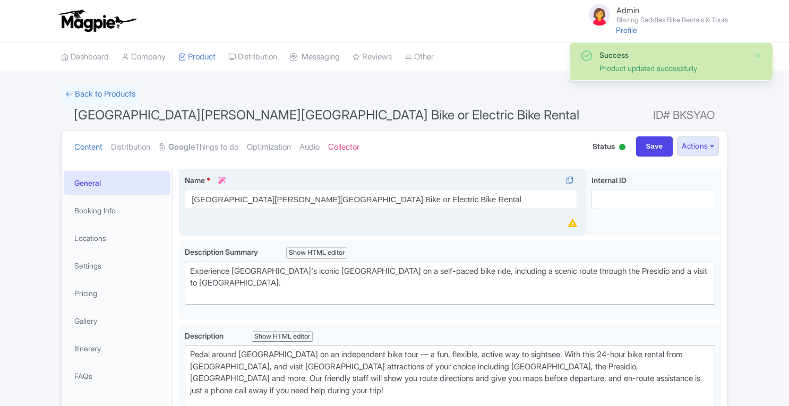
scroll to position [168, 0]
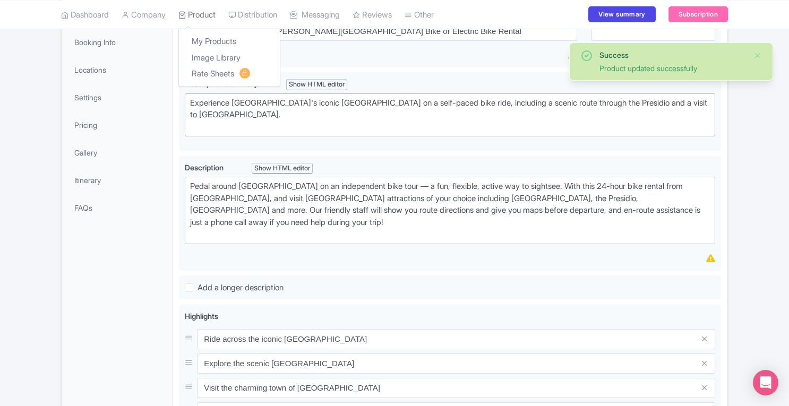
click at [200, 21] on link "Product" at bounding box center [196, 14] width 37 height 29
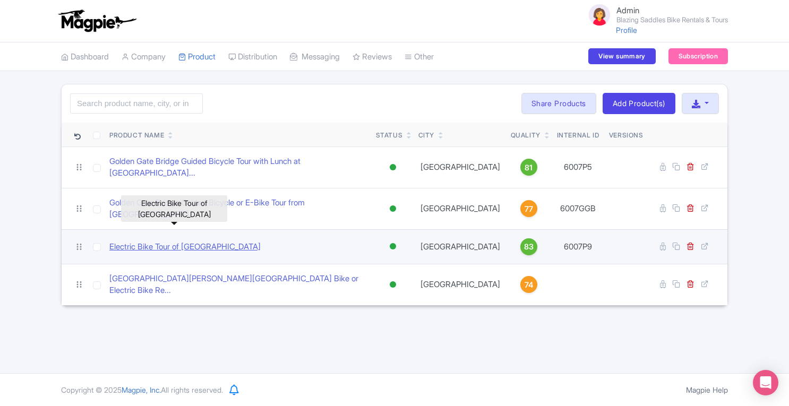
click at [166, 241] on link "Electric Bike Tour of [GEOGRAPHIC_DATA]" at bounding box center [184, 247] width 151 height 12
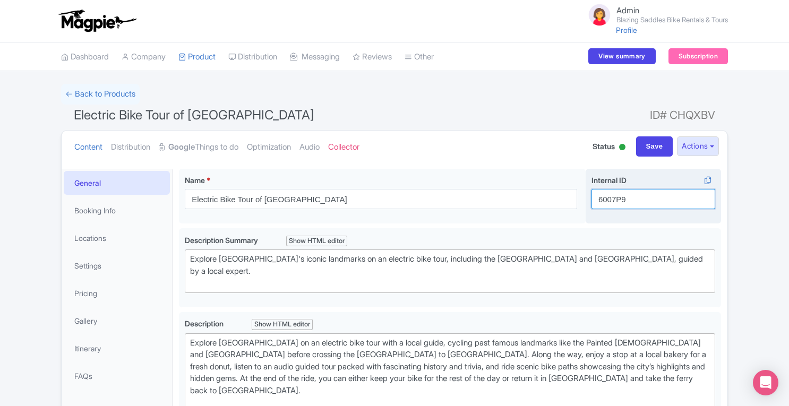
drag, startPoint x: 633, startPoint y: 198, endPoint x: 601, endPoint y: 199, distance: 32.4
click at [601, 199] on input "6007P9" at bounding box center [654, 199] width 124 height 20
type input "6"
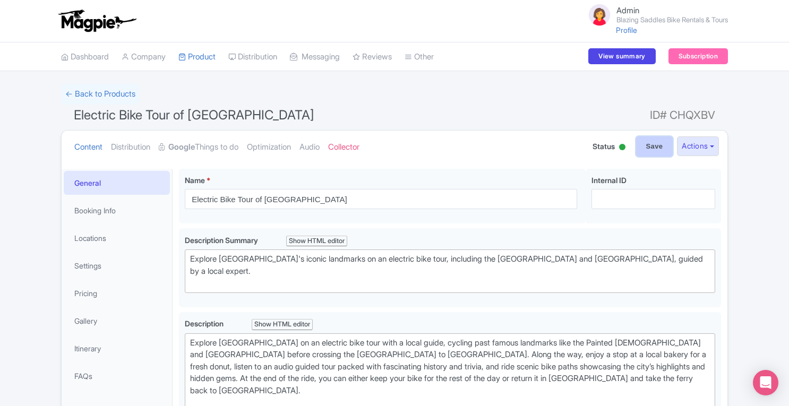
click at [652, 139] on input "Save" at bounding box center [654, 146] width 37 height 20
type input "Saving..."
click at [198, 61] on link "Product" at bounding box center [196, 56] width 37 height 29
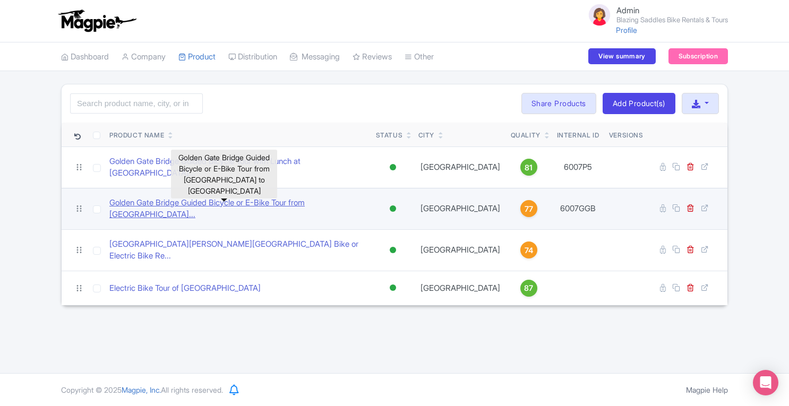
click at [227, 197] on link "Golden Gate Bridge Guided Bicycle or E-Bike Tour from San..." at bounding box center [238, 209] width 258 height 24
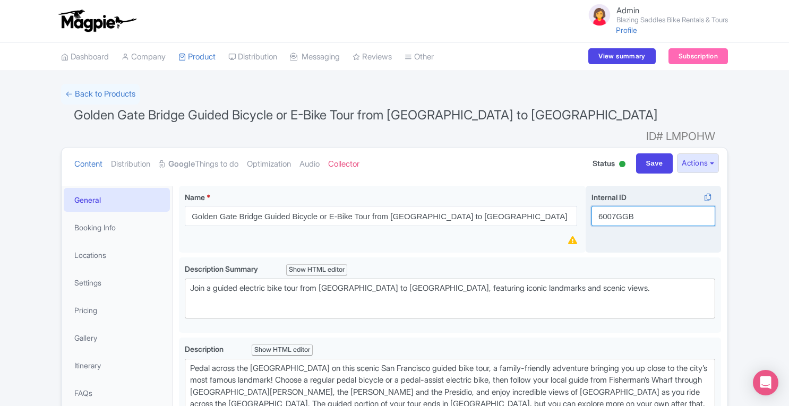
drag, startPoint x: 645, startPoint y: 200, endPoint x: 587, endPoint y: 199, distance: 57.4
click at [587, 199] on div "Internal ID i 6007GGB" at bounding box center [653, 219] width 135 height 67
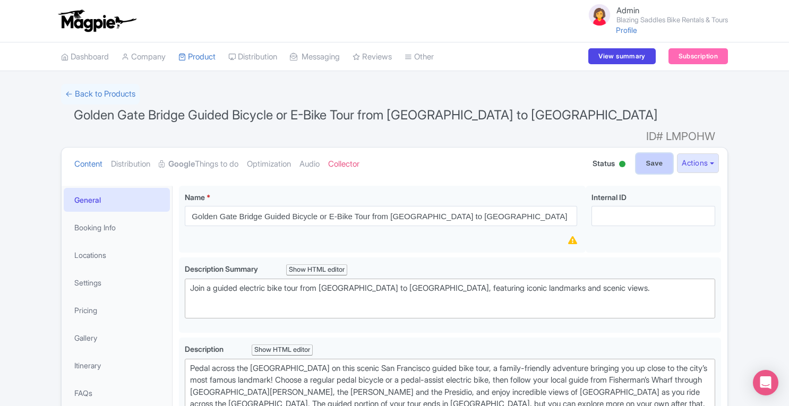
click at [653, 153] on input "Save" at bounding box center [654, 163] width 37 height 20
type input "Saving..."
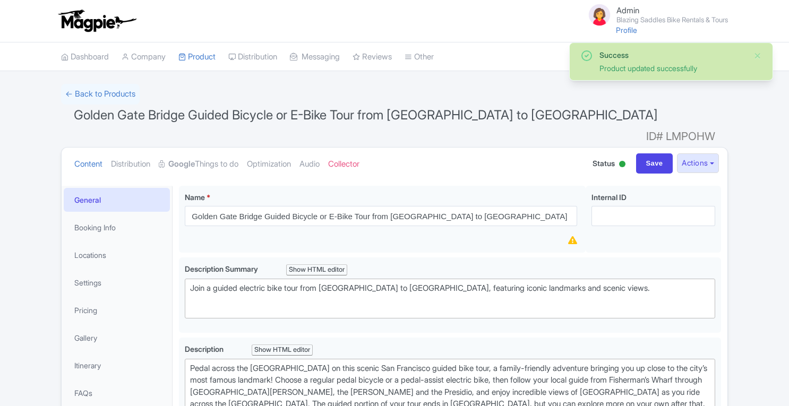
scroll to position [168, 0]
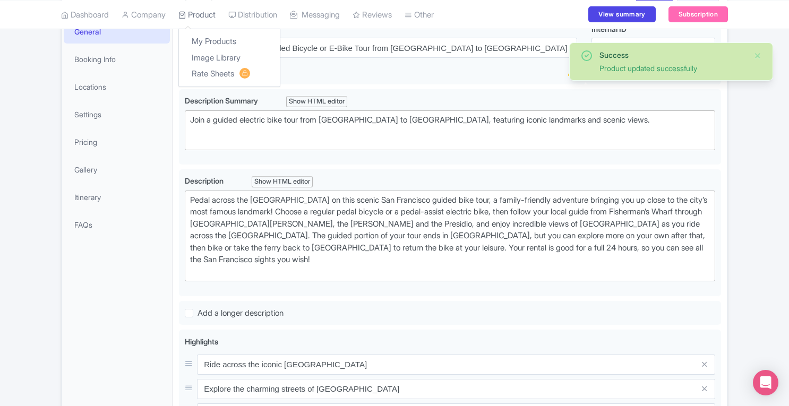
click at [209, 13] on link "Product" at bounding box center [196, 14] width 37 height 29
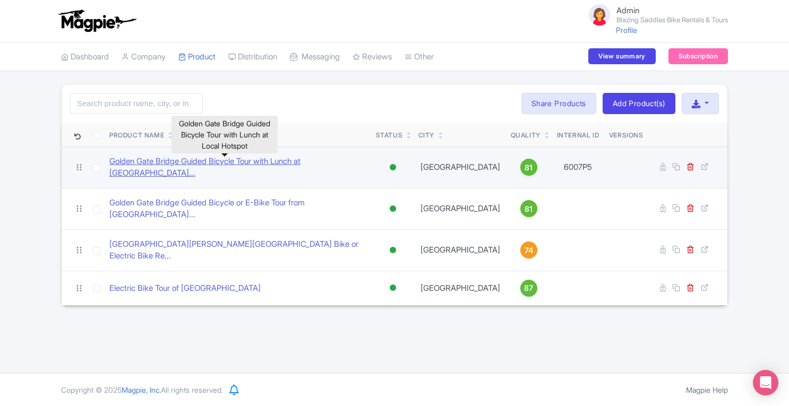
click at [224, 163] on link "Golden Gate Bridge Guided Bicycle Tour with Lunch at Loca..." at bounding box center [238, 168] width 258 height 24
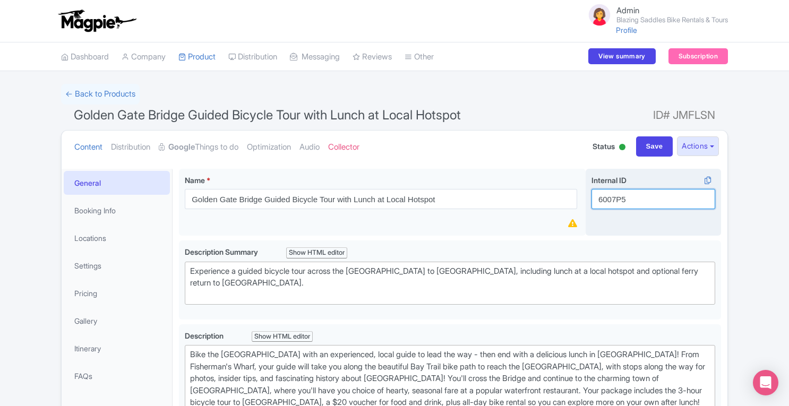
click at [645, 191] on input "6007P5" at bounding box center [654, 199] width 124 height 20
type input "6"
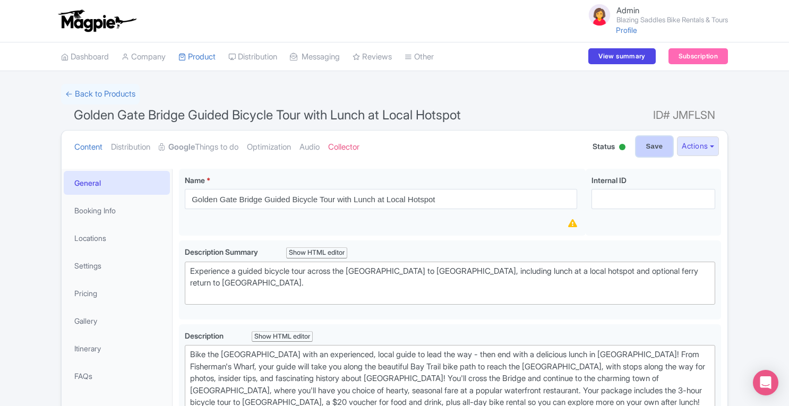
click at [657, 144] on input "Save" at bounding box center [654, 146] width 37 height 20
type input "Saving..."
click at [208, 48] on link "Product" at bounding box center [196, 56] width 37 height 29
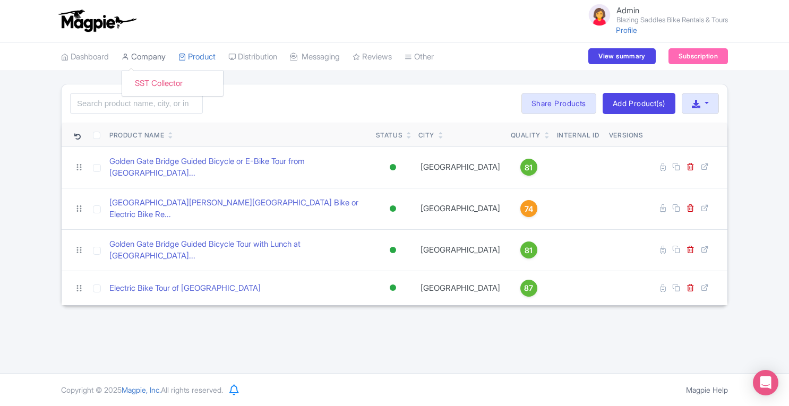
click at [157, 54] on link "Company" at bounding box center [144, 56] width 44 height 29
